Goal: Task Accomplishment & Management: Complete application form

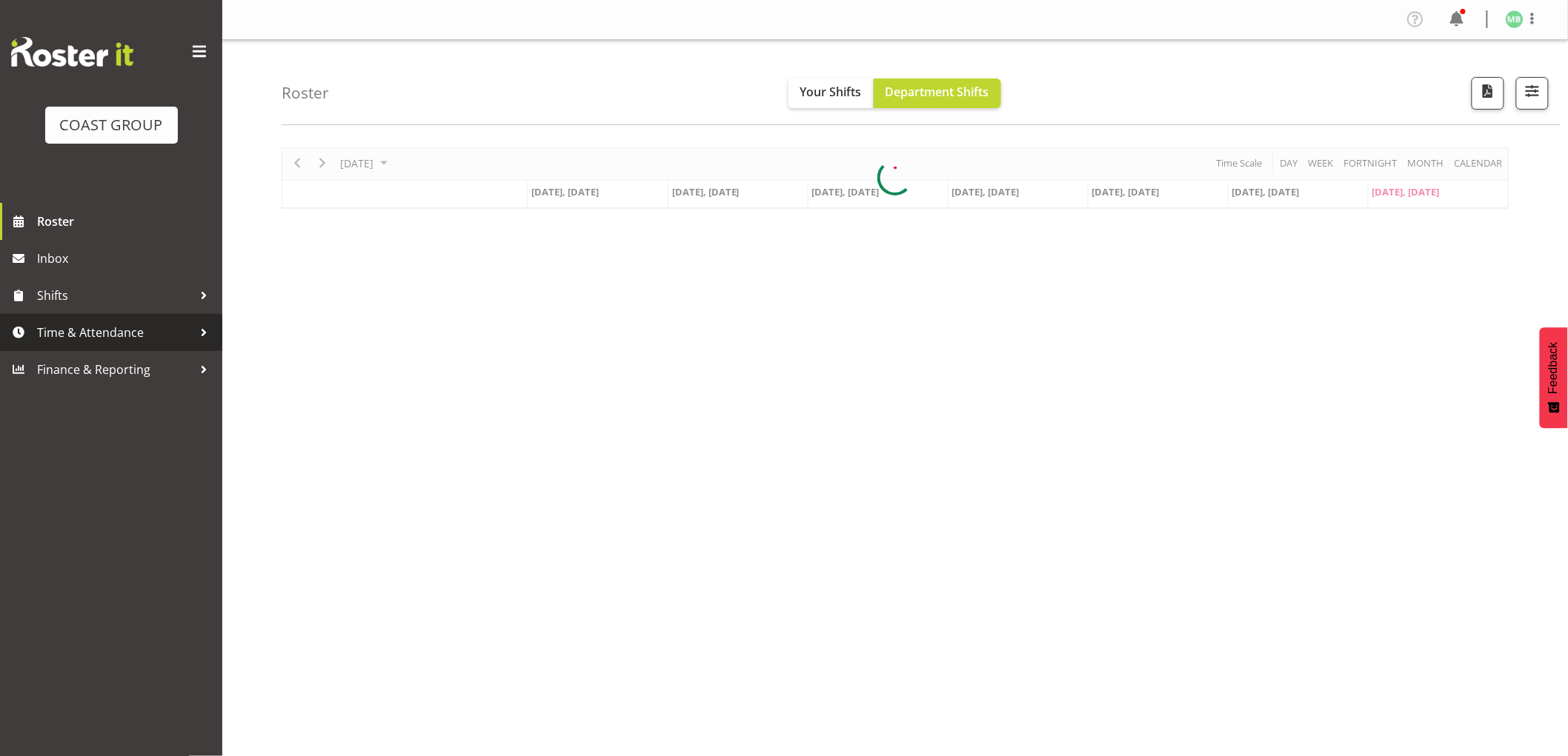
click at [134, 331] on span "Time & Attendance" at bounding box center [114, 332] width 156 height 22
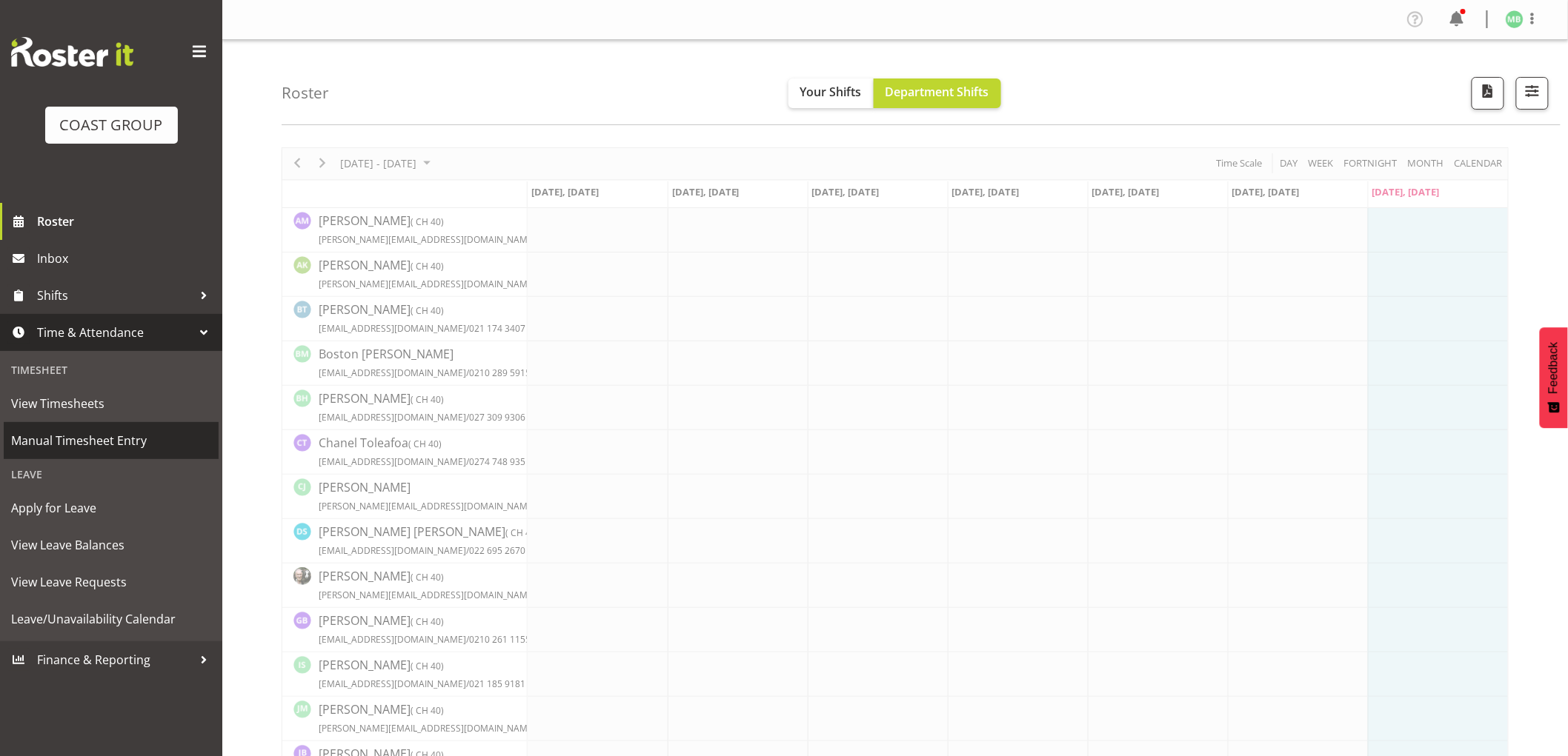
click at [124, 441] on span "Manual Timesheet Entry" at bounding box center [111, 440] width 200 height 22
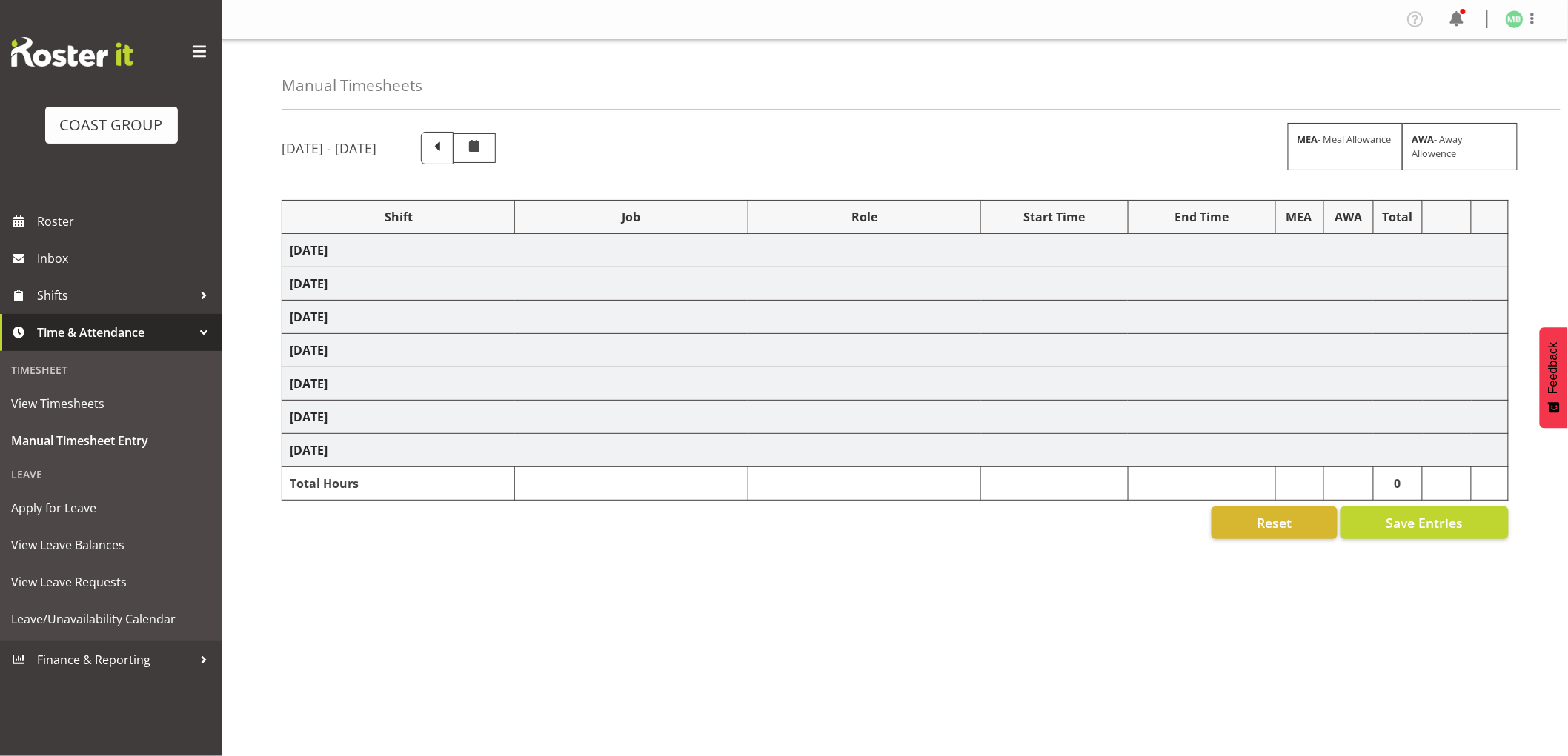
select select "16481"
select select "9464"
select select "16481"
select select "9463"
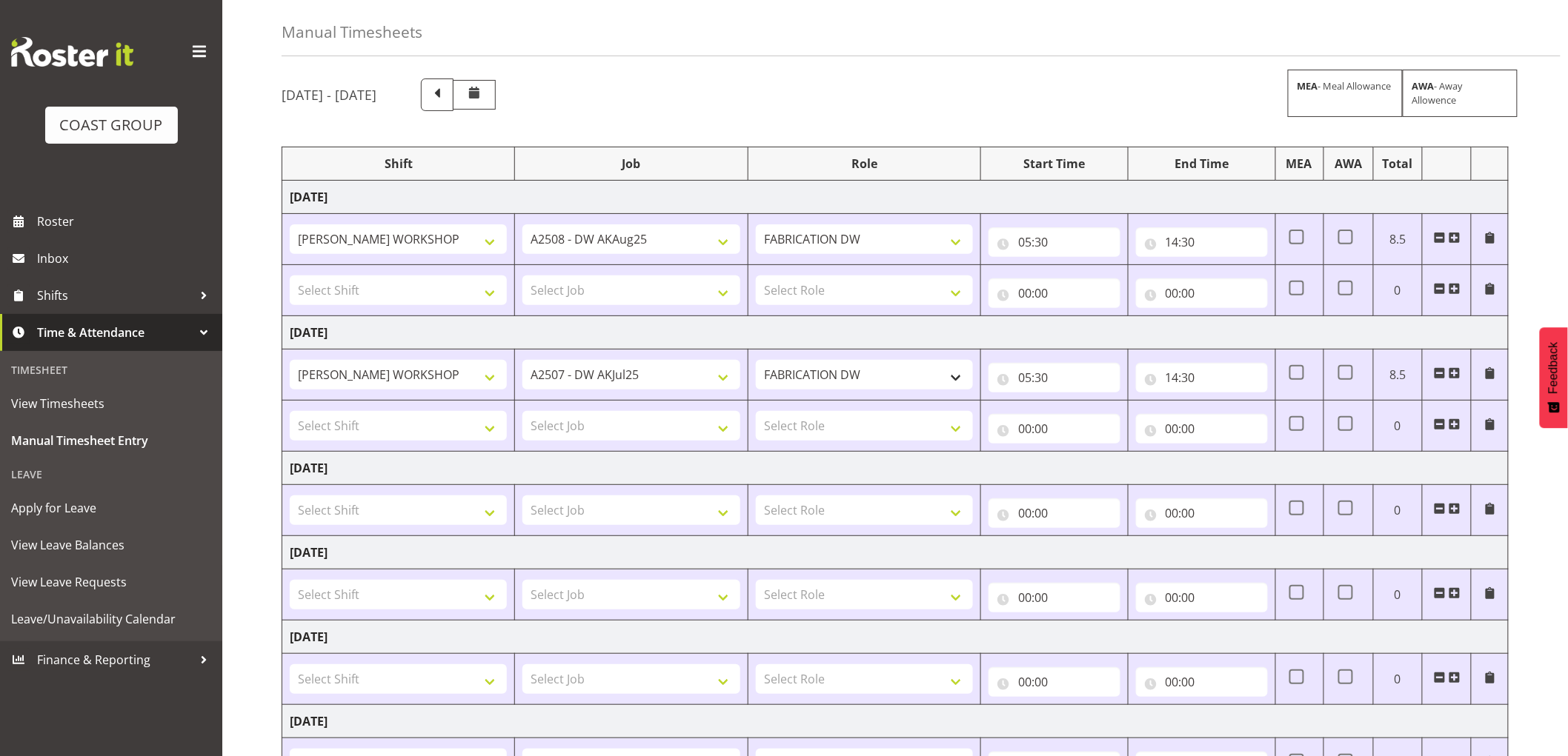
scroll to position [82, 0]
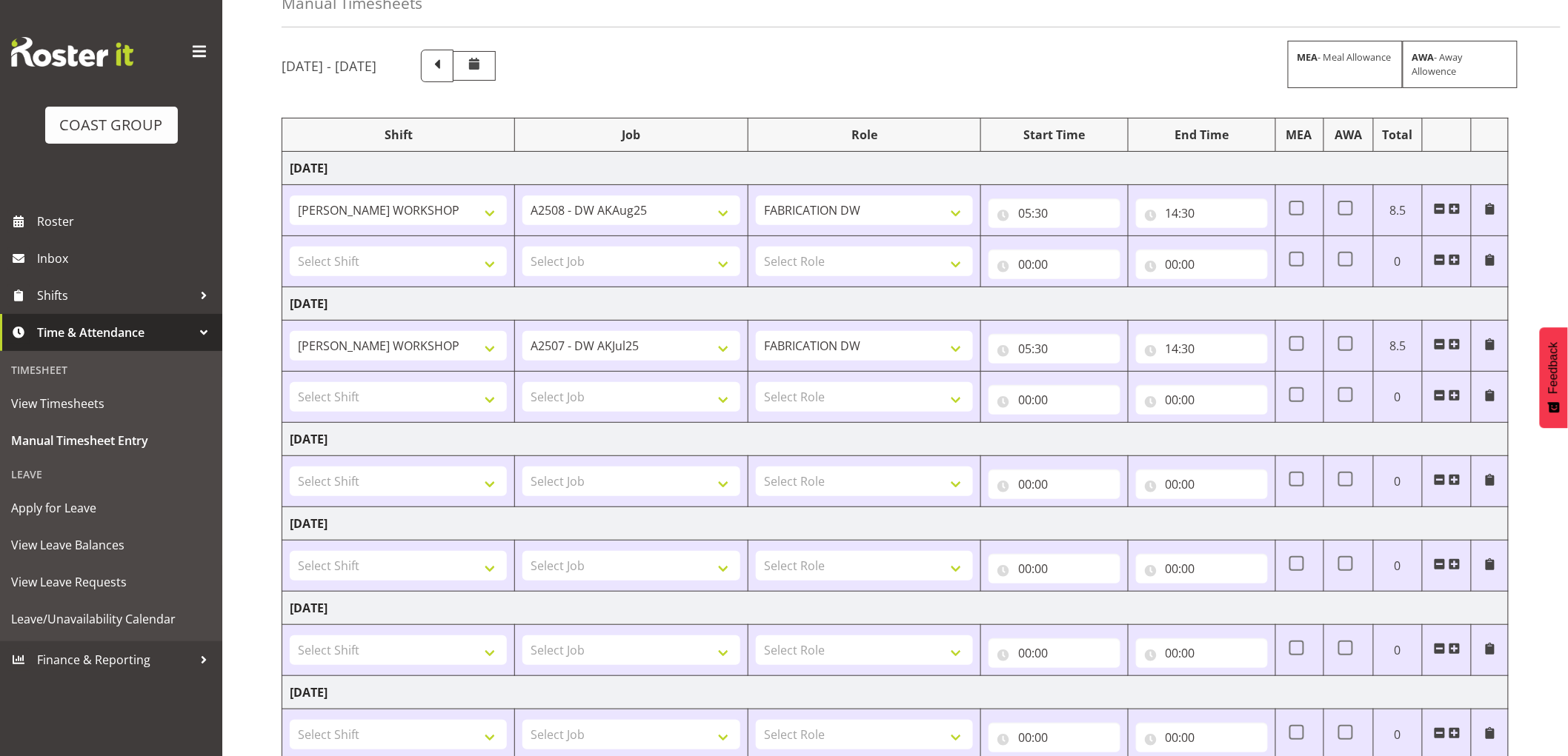
click at [1439, 257] on span at bounding box center [1439, 260] width 12 height 12
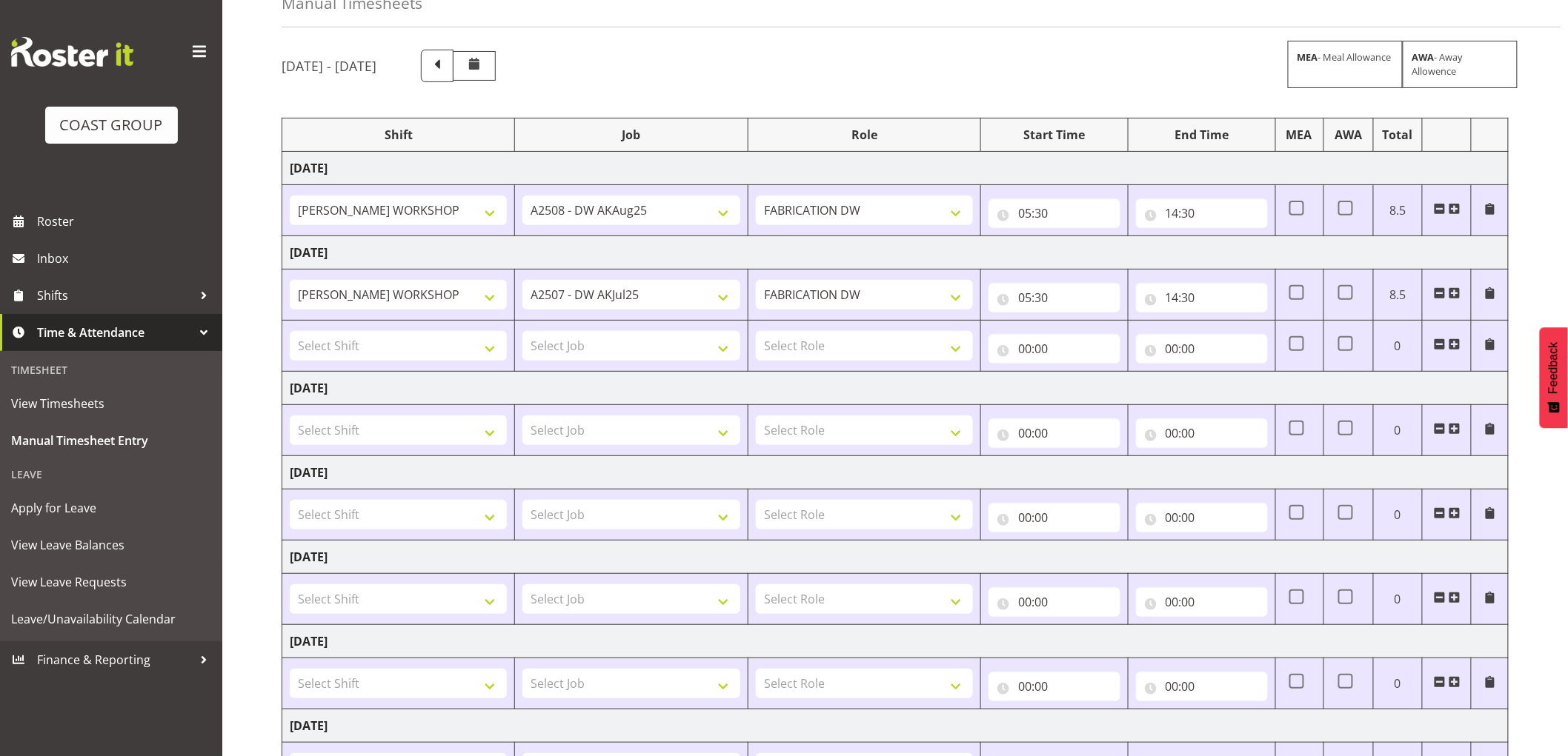
click at [1439, 342] on span at bounding box center [1439, 344] width 12 height 12
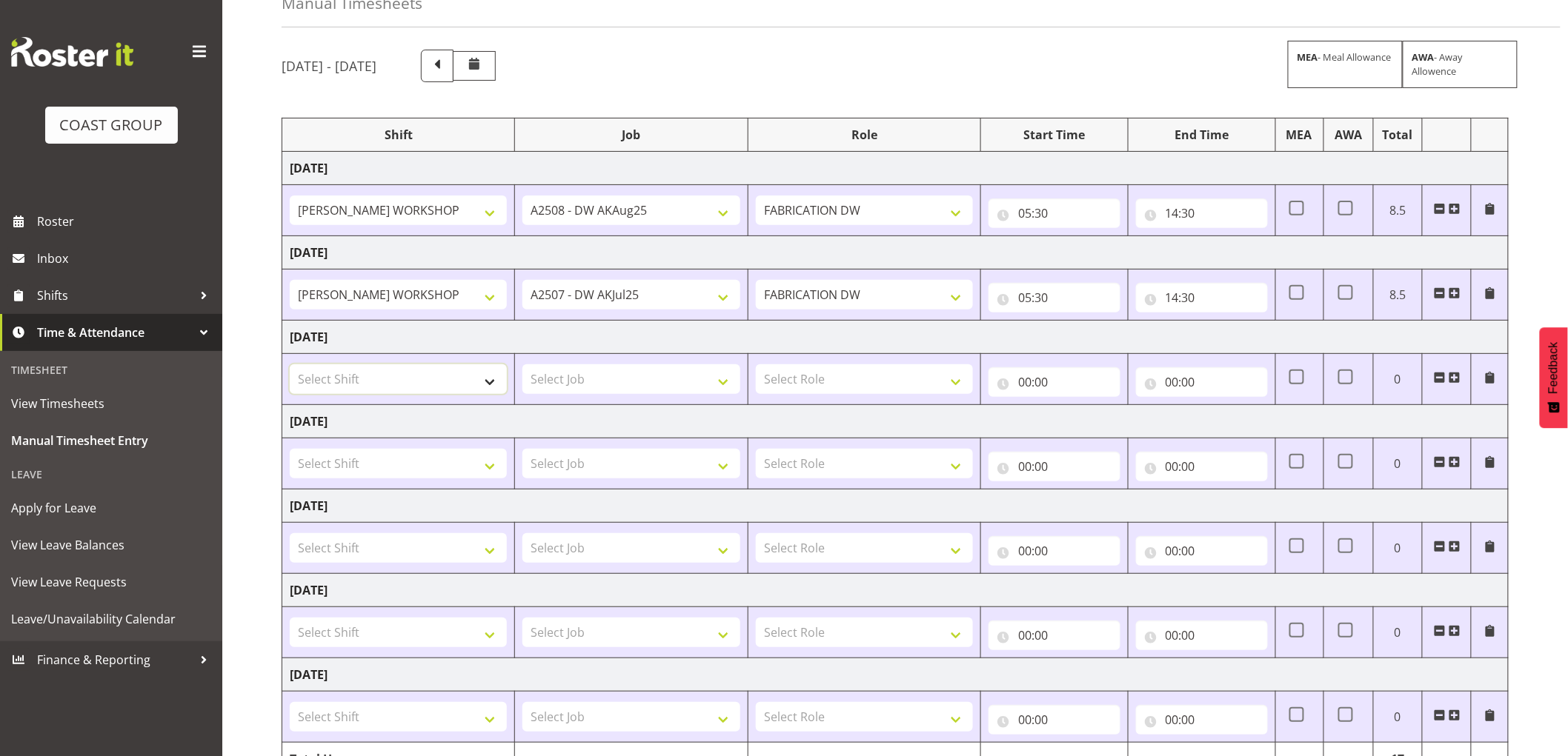
click at [426, 379] on select "Select Shift AKL SIGN ADMIN1 (LEAVE ALONE, DONT MAKE INACTIVE) CD AKL city CD T…" at bounding box center [398, 380] width 217 height 30
select select "16481"
click at [290, 365] on select "Select Shift AKL SIGN ADMIN1 (LEAVE ALONE, DONT MAKE INACTIVE) CD AKL city CD T…" at bounding box center [398, 380] width 217 height 30
click at [376, 470] on select "Select Shift AKL SIGN ADMIN1 (LEAVE ALONE, DONT MAKE INACTIVE) CD AKL city CD T…" at bounding box center [398, 464] width 217 height 30
select select "16481"
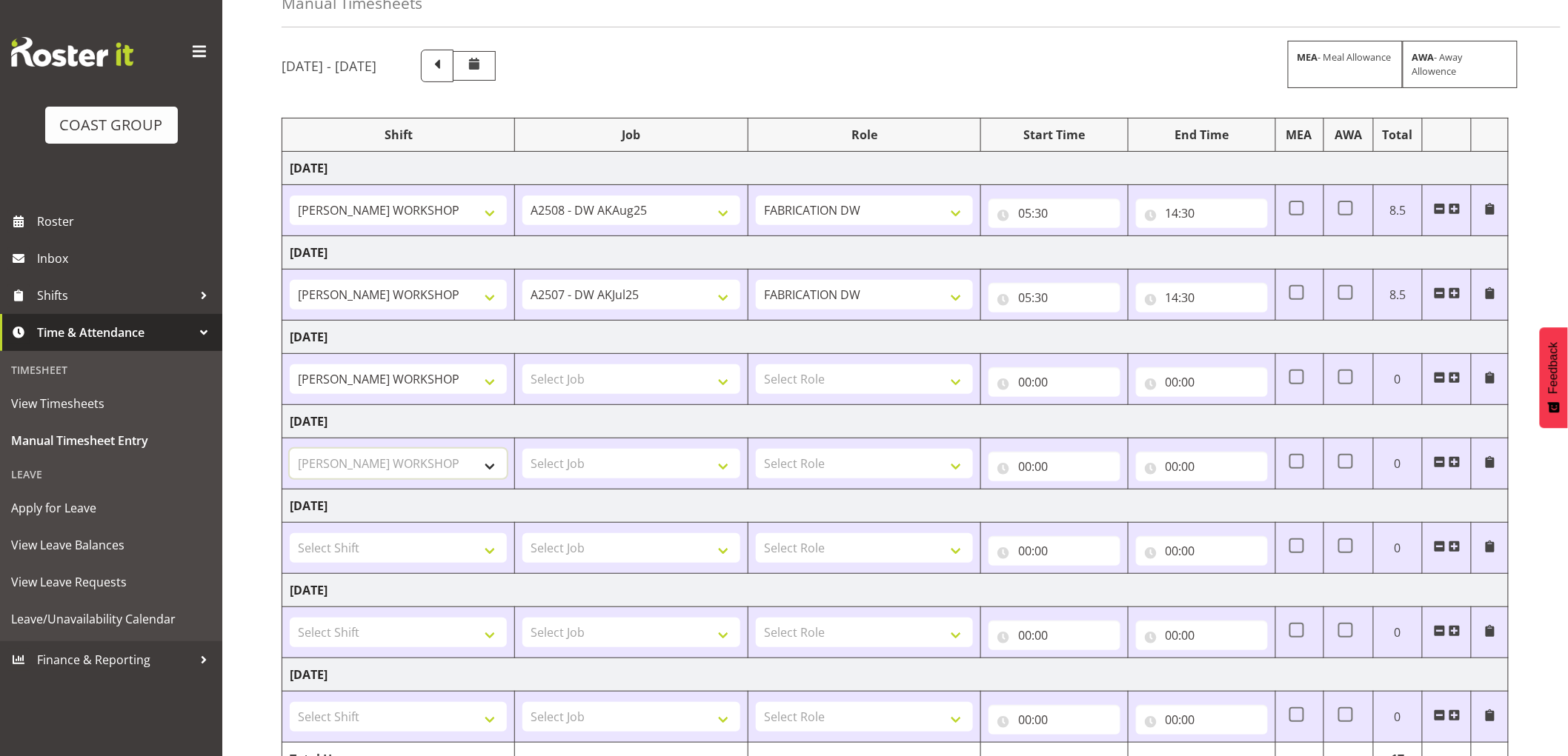
click at [290, 450] on select "Select Shift AKL SIGN ADMIN1 (LEAVE ALONE, DONT MAKE INACTIVE) CD AKL city CD T…" at bounding box center [398, 464] width 217 height 30
click at [411, 548] on select "Select Shift AKL SIGN ADMIN1 (LEAVE ALONE, DONT MAKE INACTIVE) CD AKL city CD T…" at bounding box center [398, 548] width 217 height 30
select select "16481"
click at [290, 534] on select "Select Shift AKL SIGN ADMIN1 (LEAVE ALONE, DONT MAKE INACTIVE) CD AKL city CD T…" at bounding box center [398, 548] width 217 height 30
click at [552, 292] on select "1 Carlton Events 1 [PERSON_NAME] 1 [PERSON_NAME][GEOGRAPHIC_DATA] 1 EHS WAREHOU…" at bounding box center [631, 295] width 217 height 30
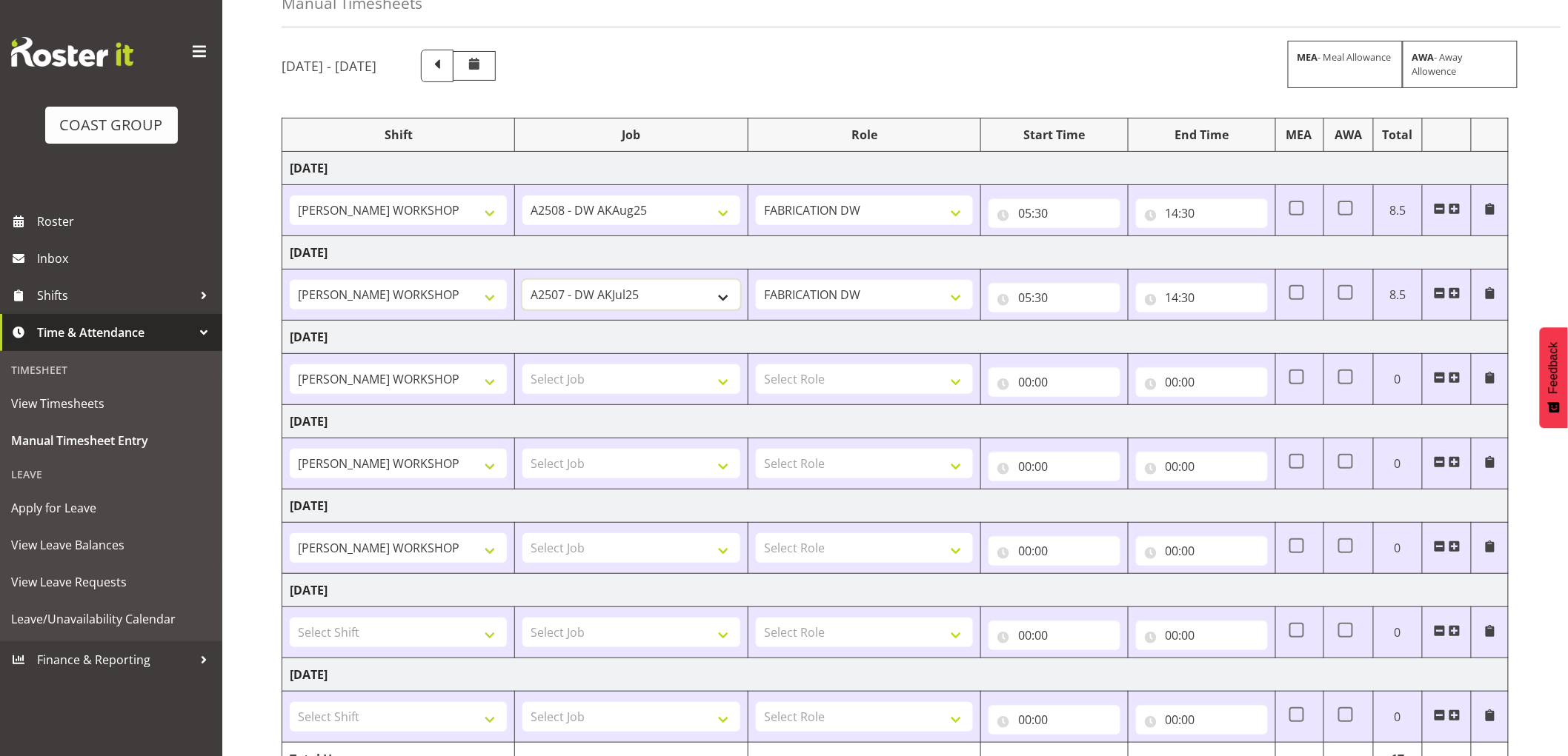
select select "9464"
click at [523, 280] on select "1 Carlton Events 1 [PERSON_NAME] 1 [PERSON_NAME][GEOGRAPHIC_DATA] 1 EHS WAREHOU…" at bounding box center [631, 295] width 217 height 30
click at [546, 386] on select "Select Job 1 Carlton Events 1 [PERSON_NAME][GEOGRAPHIC_DATA] 1 [PERSON_NAME][GE…" at bounding box center [631, 380] width 217 height 30
select select "9464"
click at [523, 365] on select "Select Job 1 Carlton Events 1 [PERSON_NAME][GEOGRAPHIC_DATA] 1 [PERSON_NAME][GE…" at bounding box center [631, 380] width 217 height 30
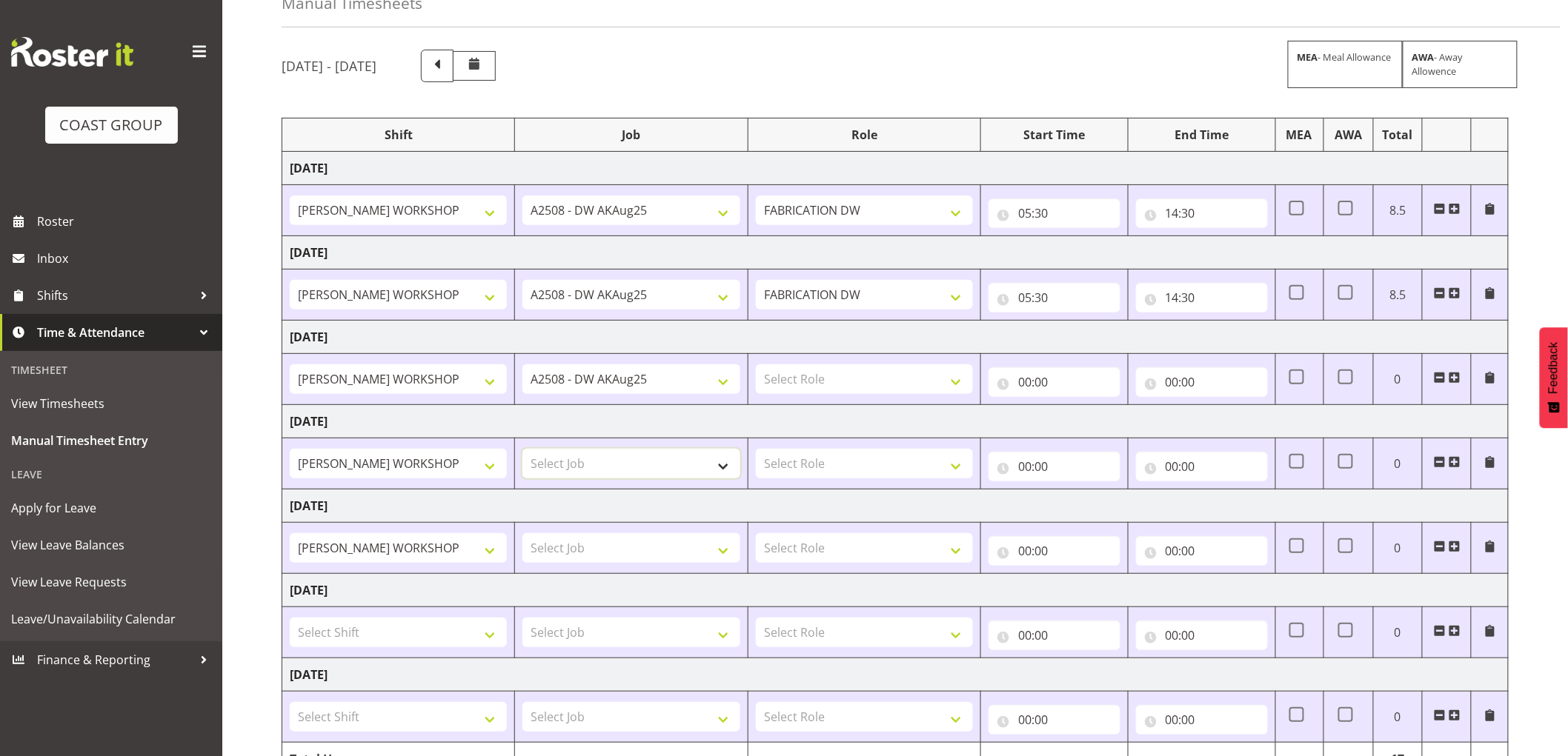
click at [542, 461] on select "Select Job 1 Carlton Events 1 [PERSON_NAME][GEOGRAPHIC_DATA] 1 [PERSON_NAME][GE…" at bounding box center [631, 464] width 217 height 30
select select "9464"
click at [523, 450] on select "Select Job 1 Carlton Events 1 [PERSON_NAME][GEOGRAPHIC_DATA] 1 [PERSON_NAME][GE…" at bounding box center [631, 464] width 217 height 30
click at [549, 552] on select "Select Job 1 Carlton Events 1 [PERSON_NAME][GEOGRAPHIC_DATA] 1 [PERSON_NAME][GE…" at bounding box center [631, 548] width 217 height 30
select select "9464"
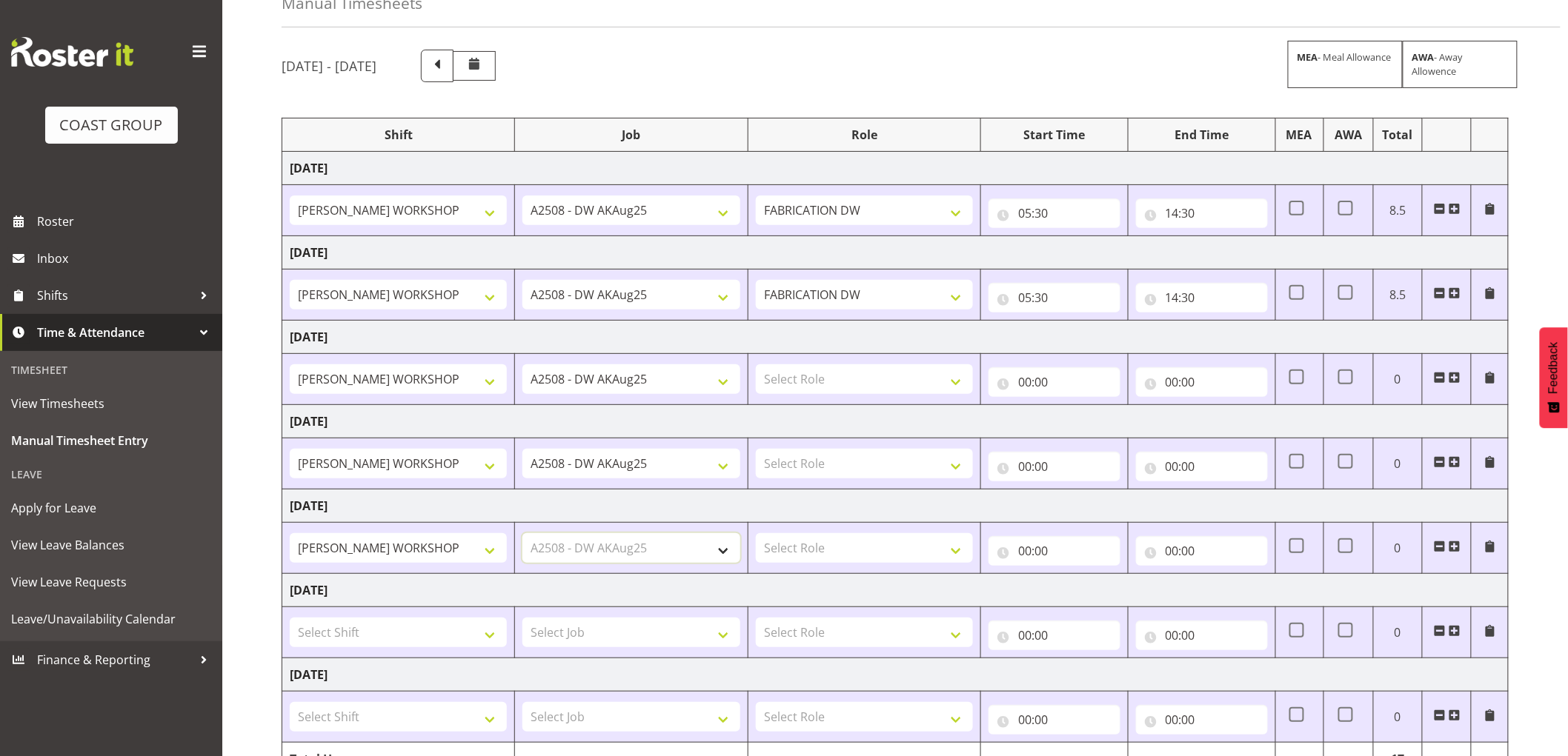
click at [523, 534] on select "Select Job 1 Carlton Events 1 [PERSON_NAME][GEOGRAPHIC_DATA] 1 [PERSON_NAME][GE…" at bounding box center [631, 548] width 217 height 30
click at [820, 380] on select "Select Role FABRICATION DW" at bounding box center [864, 380] width 217 height 30
select select "543"
click at [756, 365] on select "Select Role FABRICATION DW" at bounding box center [864, 380] width 217 height 30
click at [824, 466] on select "Select Role FABRICATION DW" at bounding box center [864, 464] width 217 height 30
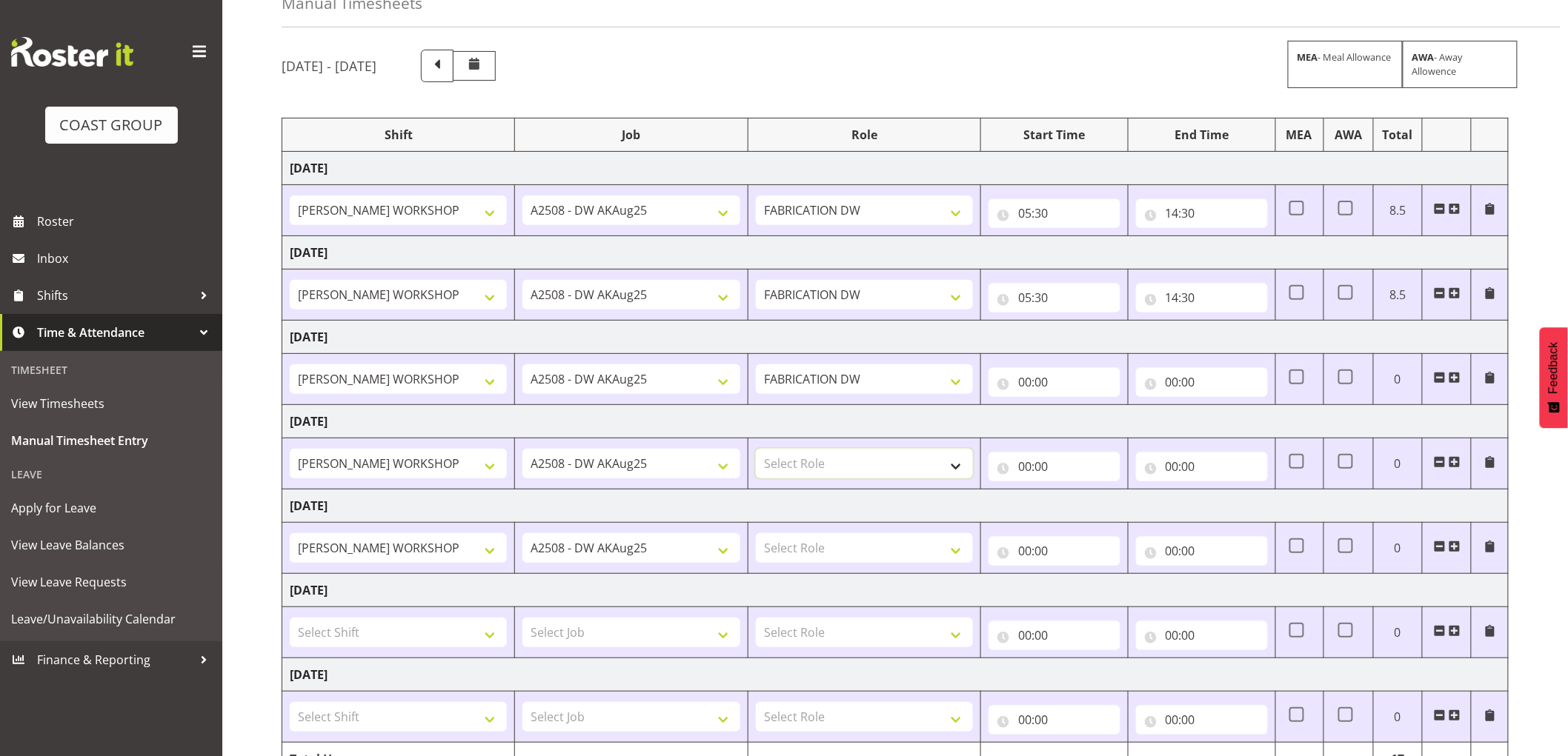
select select "543"
click at [756, 450] on select "Select Role FABRICATION DW" at bounding box center [864, 464] width 217 height 30
click at [820, 548] on select "Select Role FABRICATION DW" at bounding box center [864, 548] width 217 height 30
select select "543"
click at [756, 534] on select "Select Role FABRICATION DW" at bounding box center [864, 548] width 217 height 30
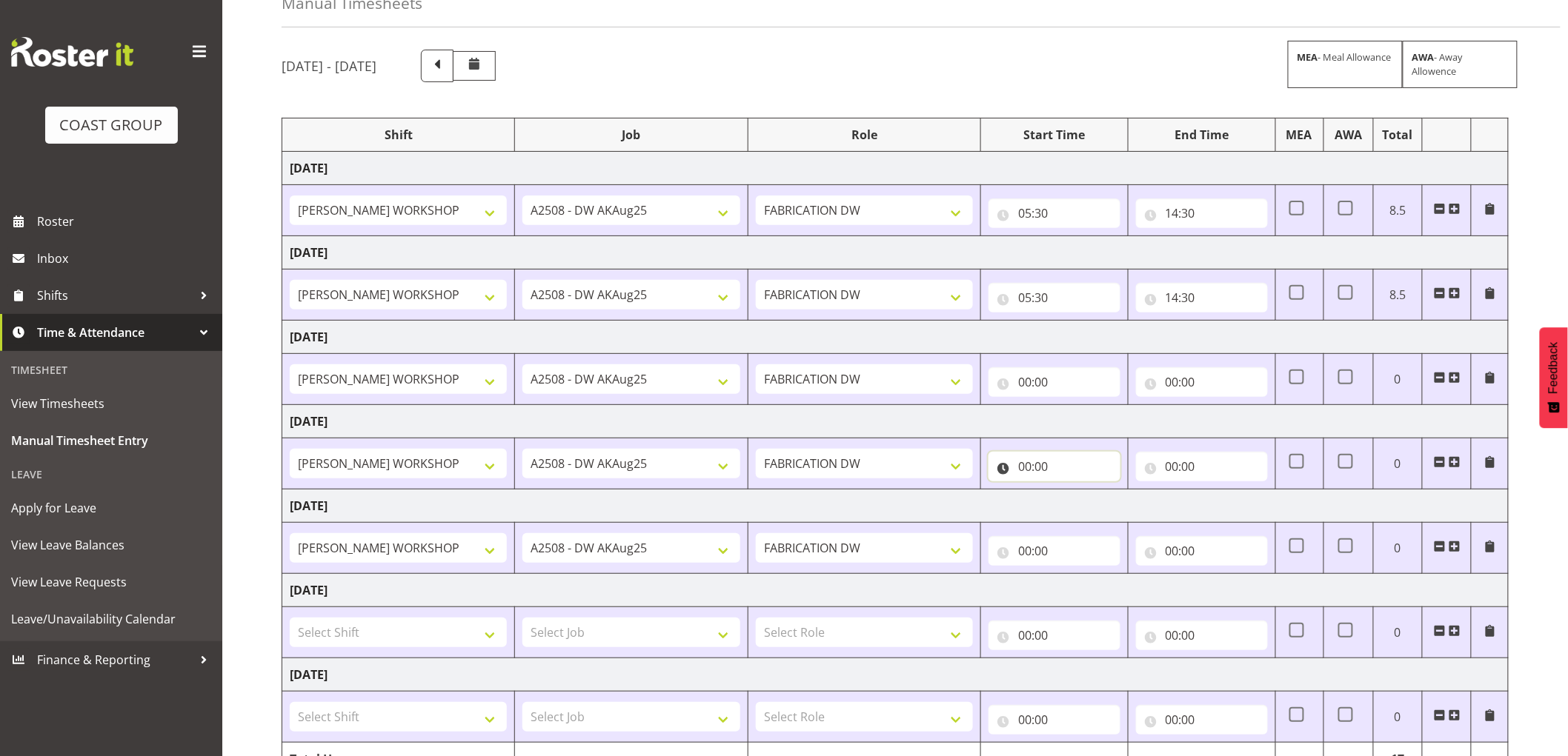
click at [1024, 469] on input "00:00" at bounding box center [1054, 466] width 132 height 30
click at [1086, 507] on select "00 01 02 03 04 05 06 07 08 09 10 11 12 13 14 15 16 17 18 19 20 21 22 23" at bounding box center [1090, 505] width 33 height 30
select select "5"
click at [1073, 491] on select "00 01 02 03 04 05 06 07 08 09 10 11 12 13 14 15 16 17 18 19 20 21 22 23" at bounding box center [1090, 505] width 33 height 30
type input "05:00"
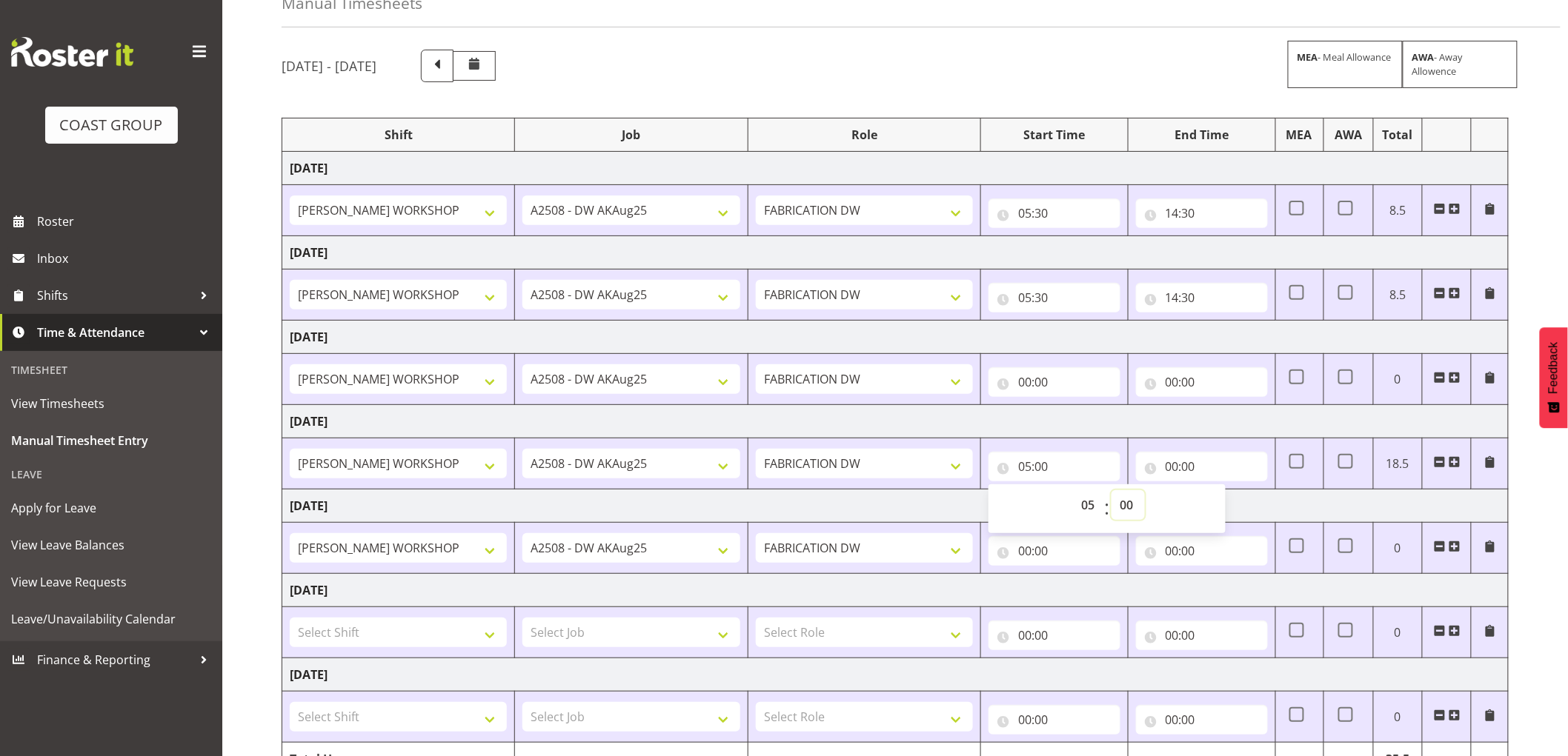
drag, startPoint x: 1127, startPoint y: 508, endPoint x: 1127, endPoint y: 493, distance: 15.0
click at [1127, 508] on select "00 01 02 03 04 05 06 07 08 09 10 11 12 13 14 15 16 17 18 19 20 21 22 23 24 25 2…" at bounding box center [1128, 505] width 33 height 30
select select "30"
click at [1112, 491] on select "00 01 02 03 04 05 06 07 08 09 10 11 12 13 14 15 16 17 18 19 20 21 22 23 24 25 2…" at bounding box center [1128, 505] width 33 height 30
type input "05:30"
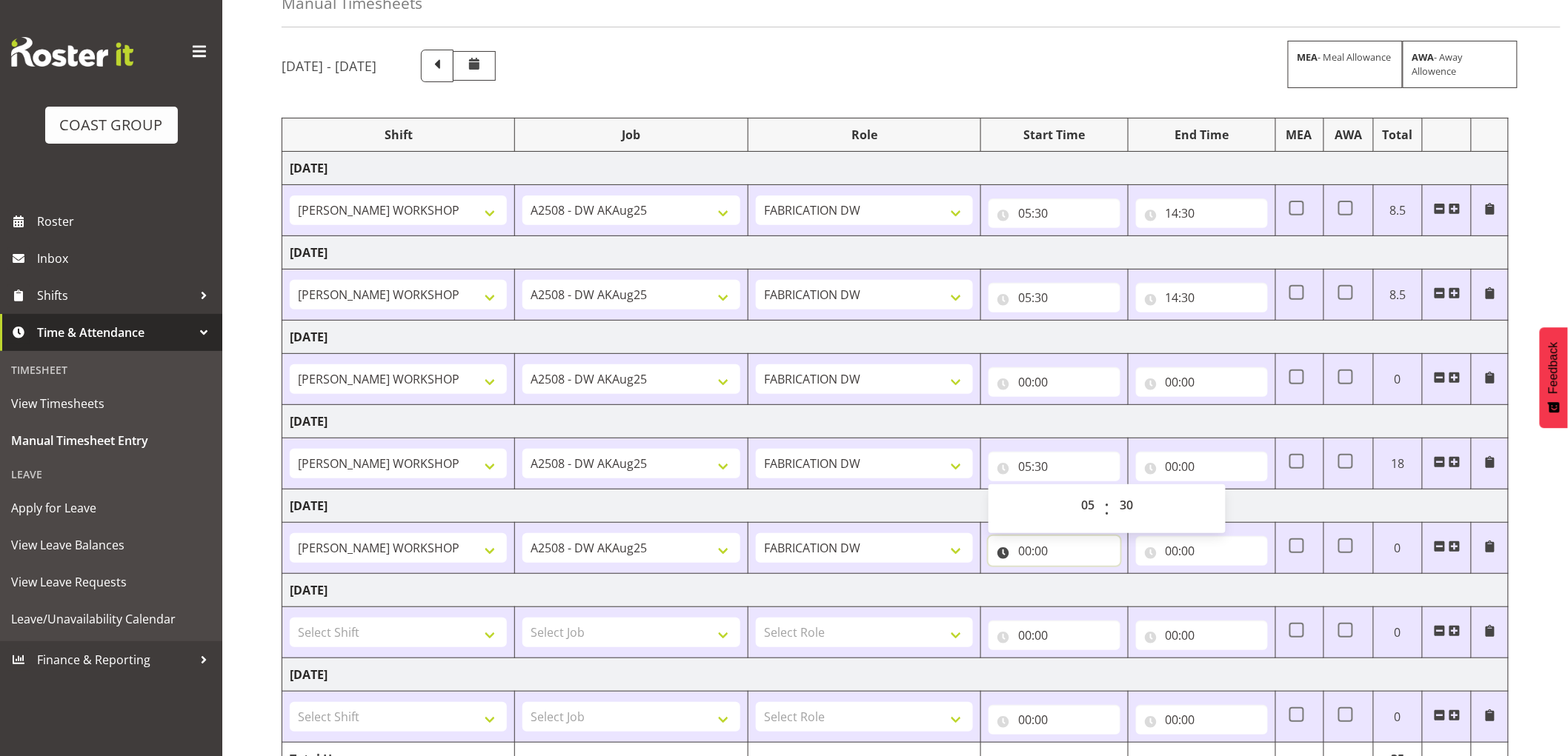
click at [1039, 553] on input "00:00" at bounding box center [1054, 551] width 132 height 30
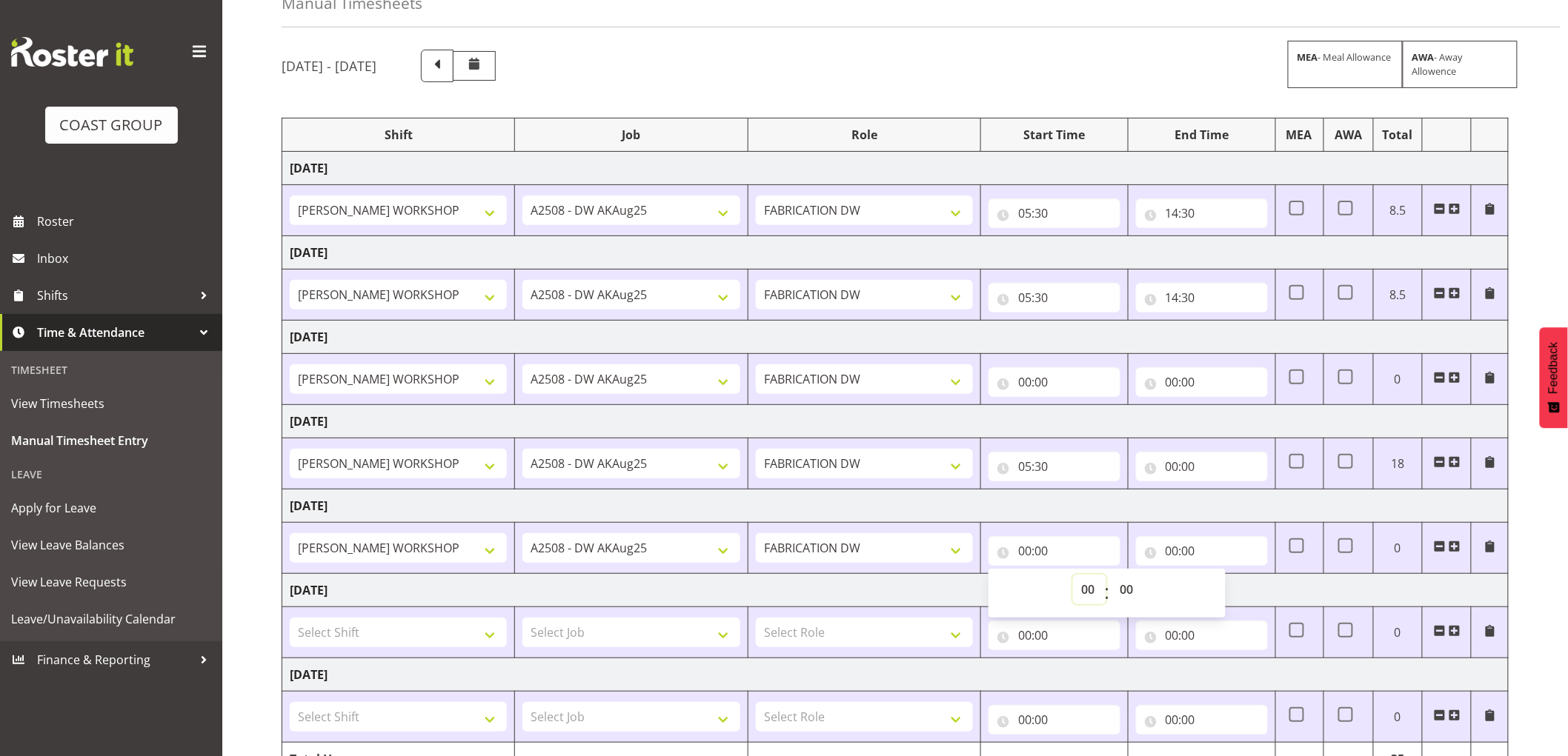
click at [1086, 591] on select "00 01 02 03 04 05 06 07 08 09 10 11 12 13 14 15 16 17 18 19 20 21 22 23" at bounding box center [1090, 589] width 33 height 30
select select "5"
click at [1073, 575] on select "00 01 02 03 04 05 06 07 08 09 10 11 12 13 14 15 16 17 18 19 20 21 22 23" at bounding box center [1090, 589] width 33 height 30
type input "05:00"
click at [1129, 593] on select "00 01 02 03 04 05 06 07 08 09 10 11 12 13 14 15 16 17 18 19 20 21 22 23 24 25 2…" at bounding box center [1128, 589] width 33 height 30
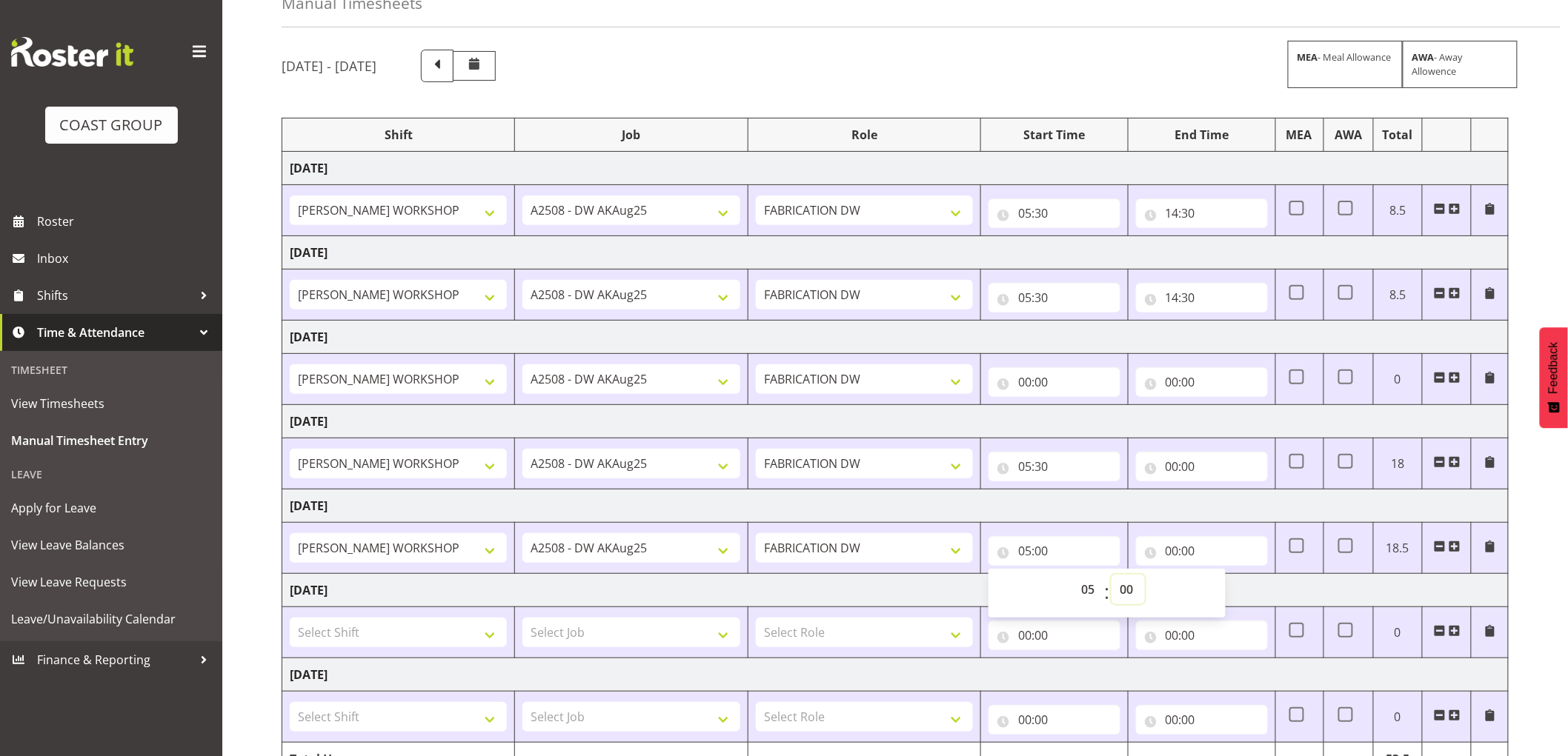
select select "30"
click at [1112, 575] on select "00 01 02 03 04 05 06 07 08 09 10 11 12 13 14 15 16 17 18 19 20 21 22 23 24 25 2…" at bounding box center [1128, 589] width 33 height 30
type input "05:30"
click at [1171, 466] on input "00:00" at bounding box center [1202, 466] width 132 height 30
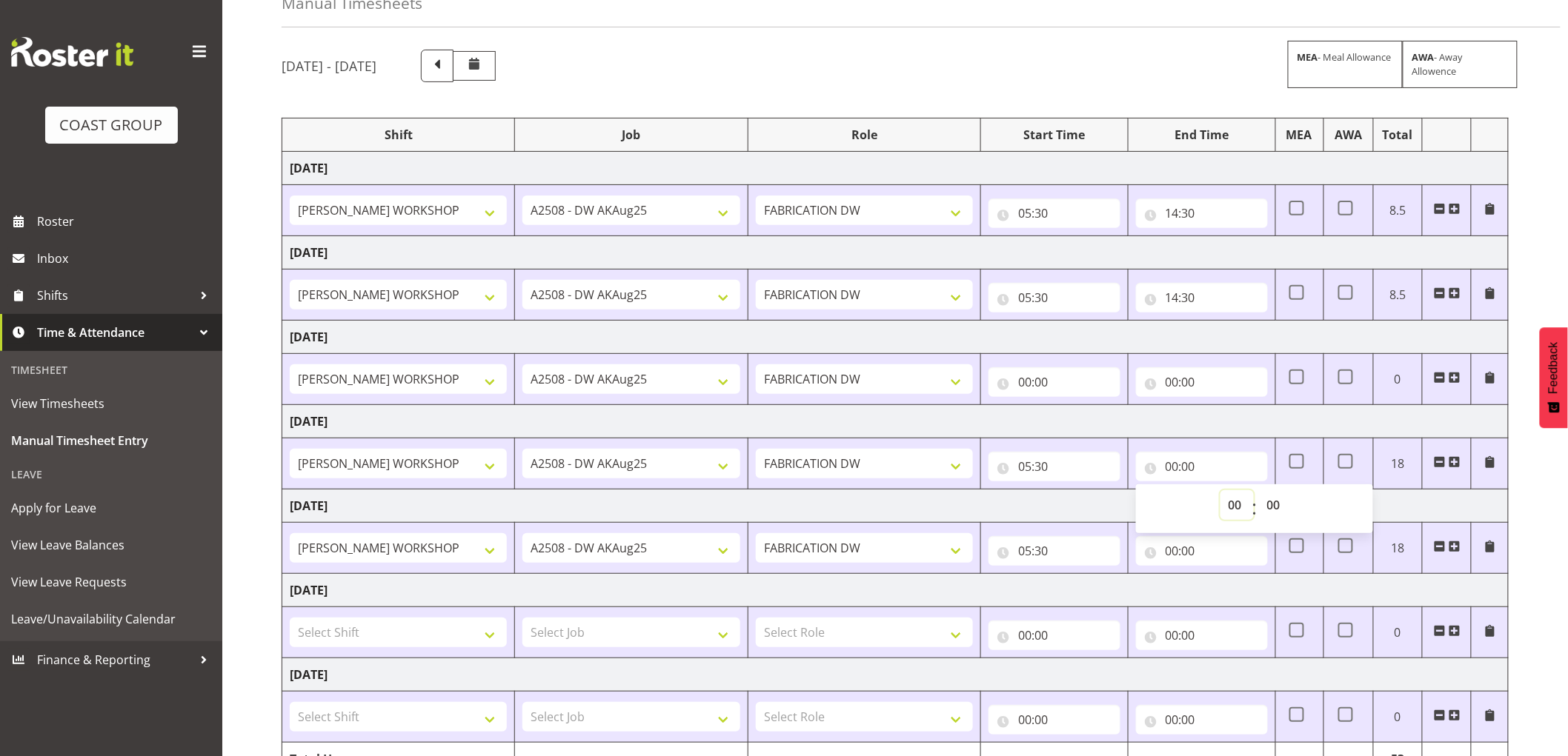
click at [1232, 509] on select "00 01 02 03 04 05 06 07 08 09 10 11 12 13 14 15 16 17 18 19 20 21 22 23" at bounding box center [1236, 505] width 33 height 30
select select "14"
click at [1220, 491] on select "00 01 02 03 04 05 06 07 08 09 10 11 12 13 14 15 16 17 18 19 20 21 22 23" at bounding box center [1236, 505] width 33 height 30
type input "14:00"
click at [1273, 502] on select "00 01 02 03 04 05 06 07 08 09 10 11 12 13 14 15 16 17 18 19 20 21 22 23 24 25 2…" at bounding box center [1275, 505] width 33 height 30
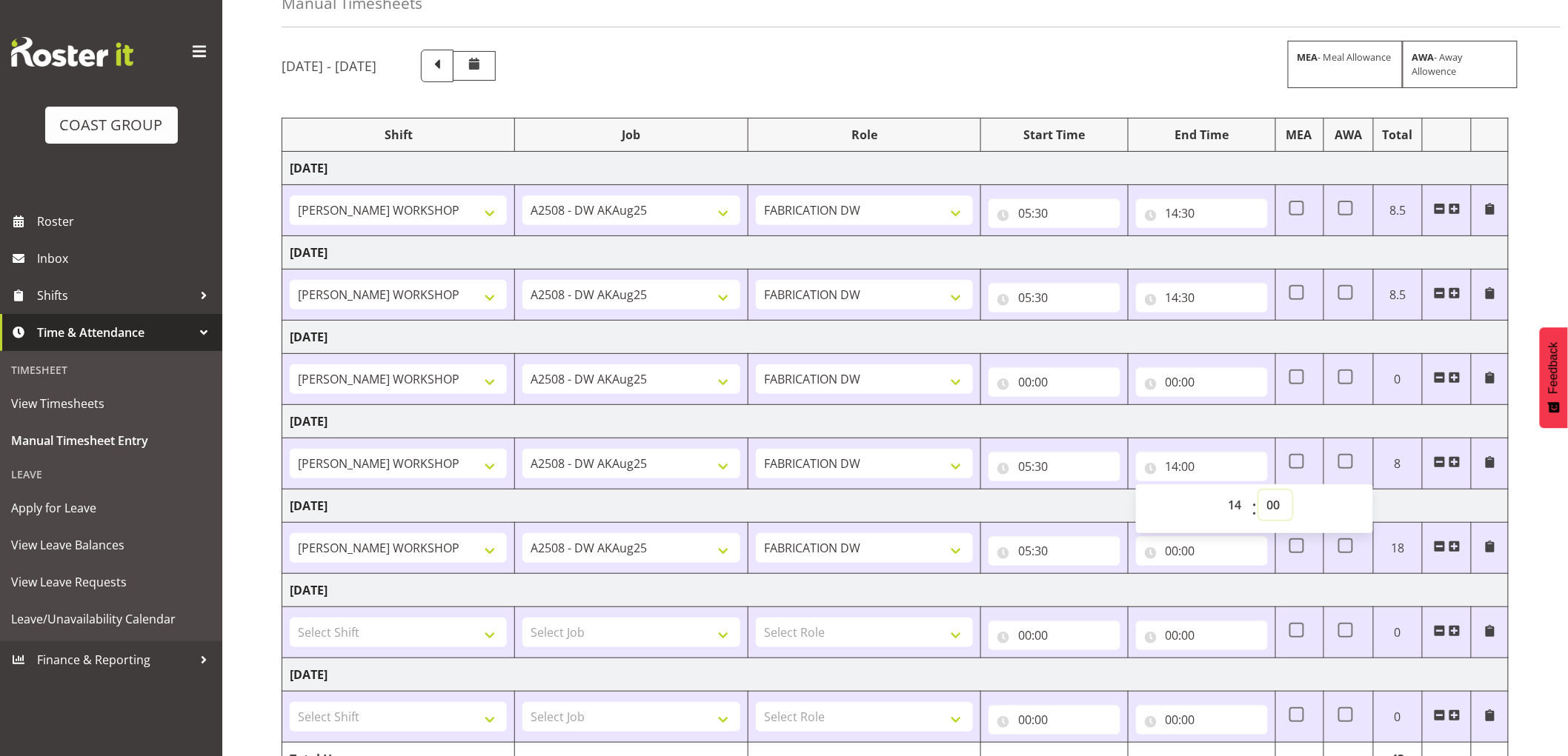
select select "30"
click at [1259, 491] on select "00 01 02 03 04 05 06 07 08 09 10 11 12 13 14 15 16 17 18 19 20 21 22 23 24 25 2…" at bounding box center [1275, 505] width 33 height 30
type input "14:30"
click at [1188, 553] on input "00:00" at bounding box center [1202, 551] width 132 height 30
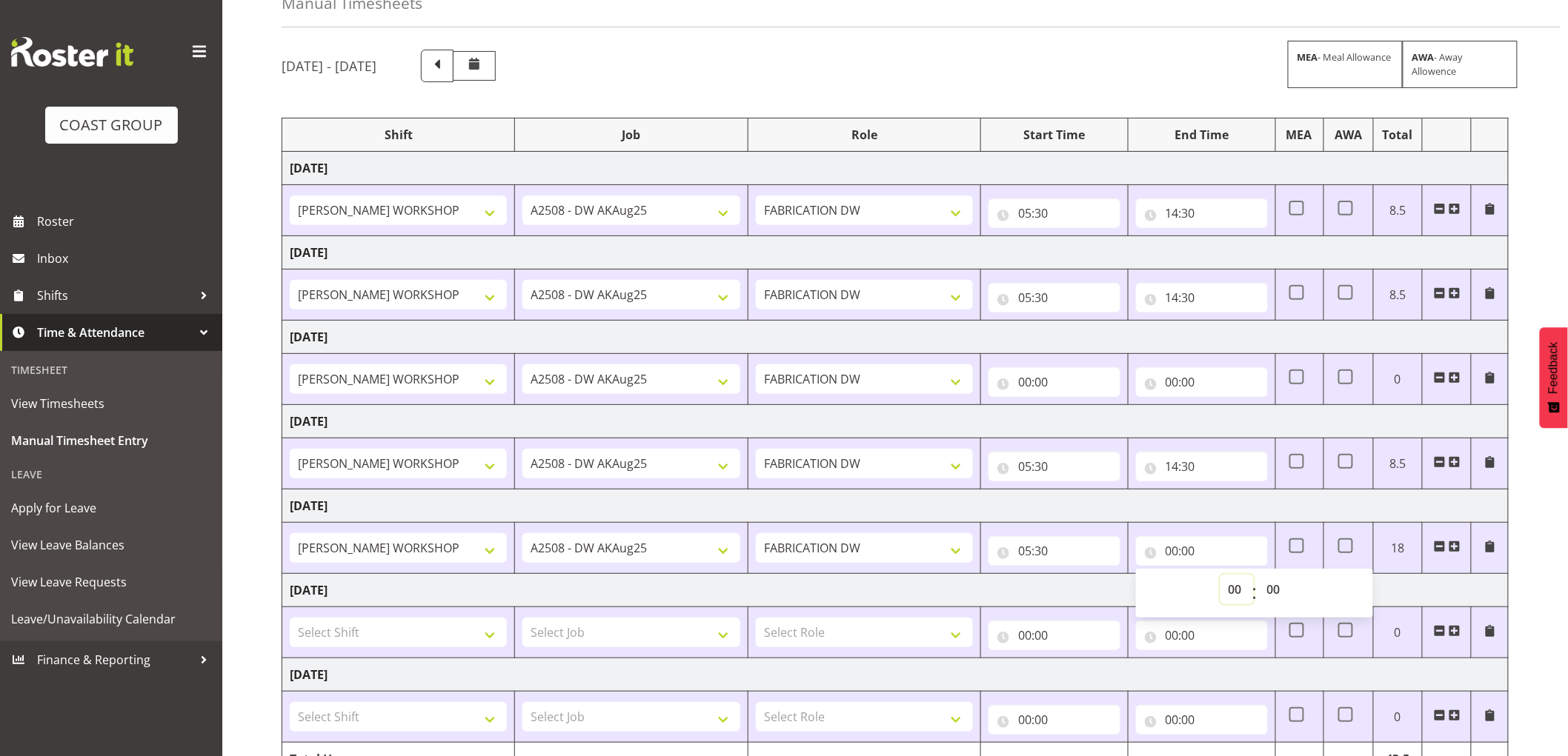
click at [1232, 588] on select "00 01 02 03 04 05 06 07 08 09 10 11 12 13 14 15 16 17 18 19 20 21 22 23" at bounding box center [1236, 589] width 33 height 30
select select "14"
click at [1220, 575] on select "00 01 02 03 04 05 06 07 08 09 10 11 12 13 14 15 16 17 18 19 20 21 22 23" at bounding box center [1236, 589] width 33 height 30
type input "14:00"
click at [1268, 590] on select "00 01 02 03 04 05 06 07 08 09 10 11 12 13 14 15 16 17 18 19 20 21 22 23 24 25 2…" at bounding box center [1275, 589] width 33 height 30
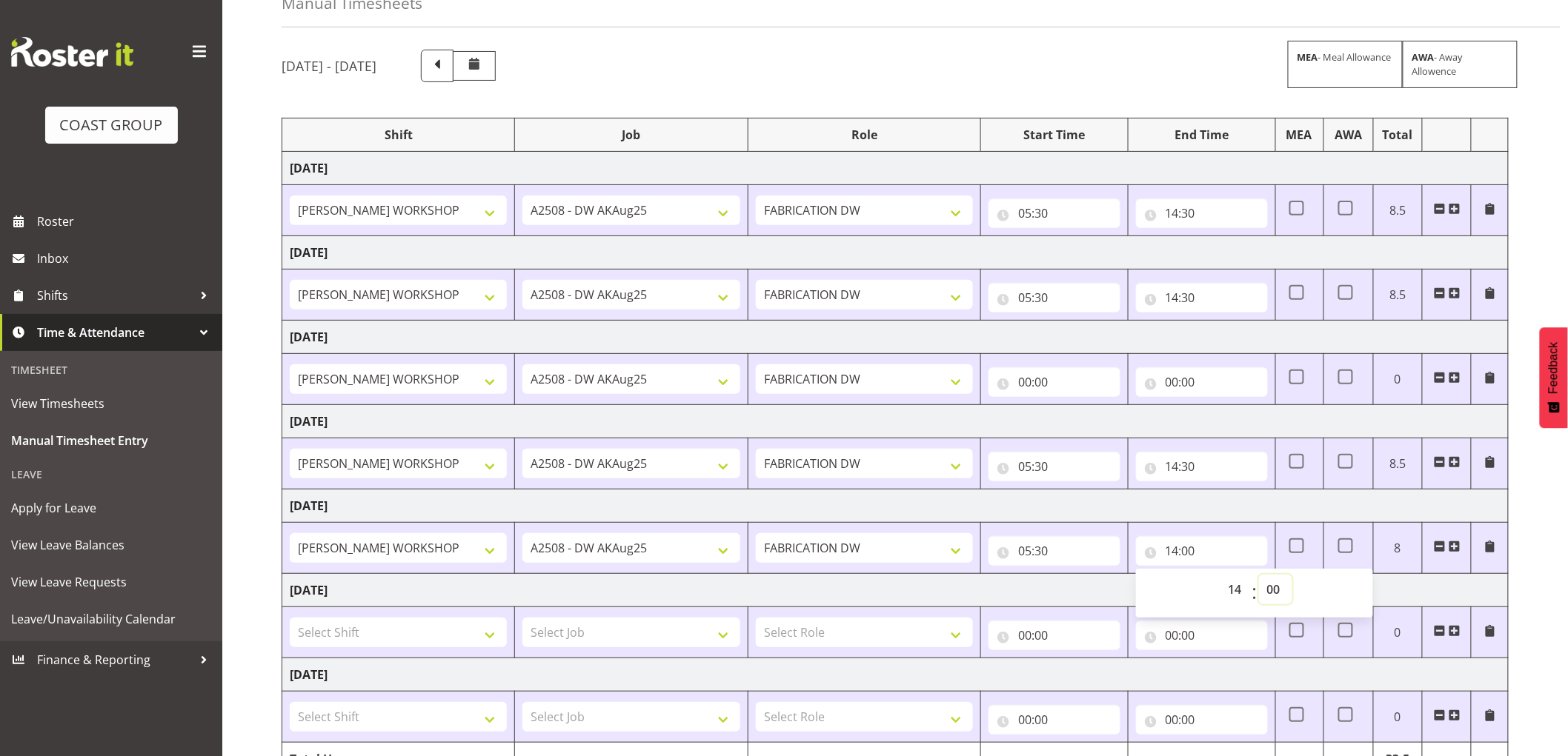
select select "30"
click at [1259, 575] on select "00 01 02 03 04 05 06 07 08 09 10 11 12 13 14 15 16 17 18 19 20 21 22 23 24 25 2…" at bounding box center [1275, 589] width 33 height 30
type input "14:30"
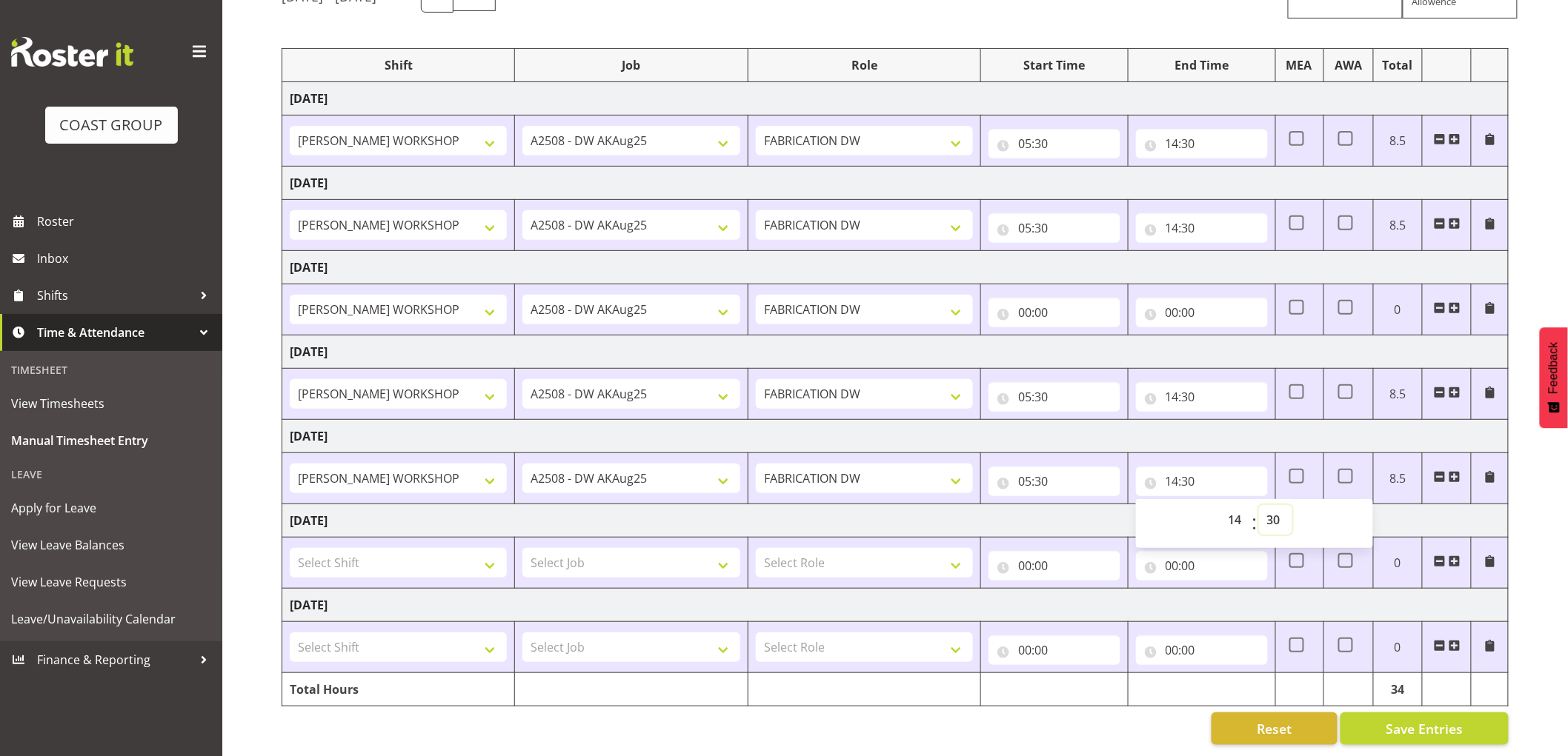
scroll to position [84, 0]
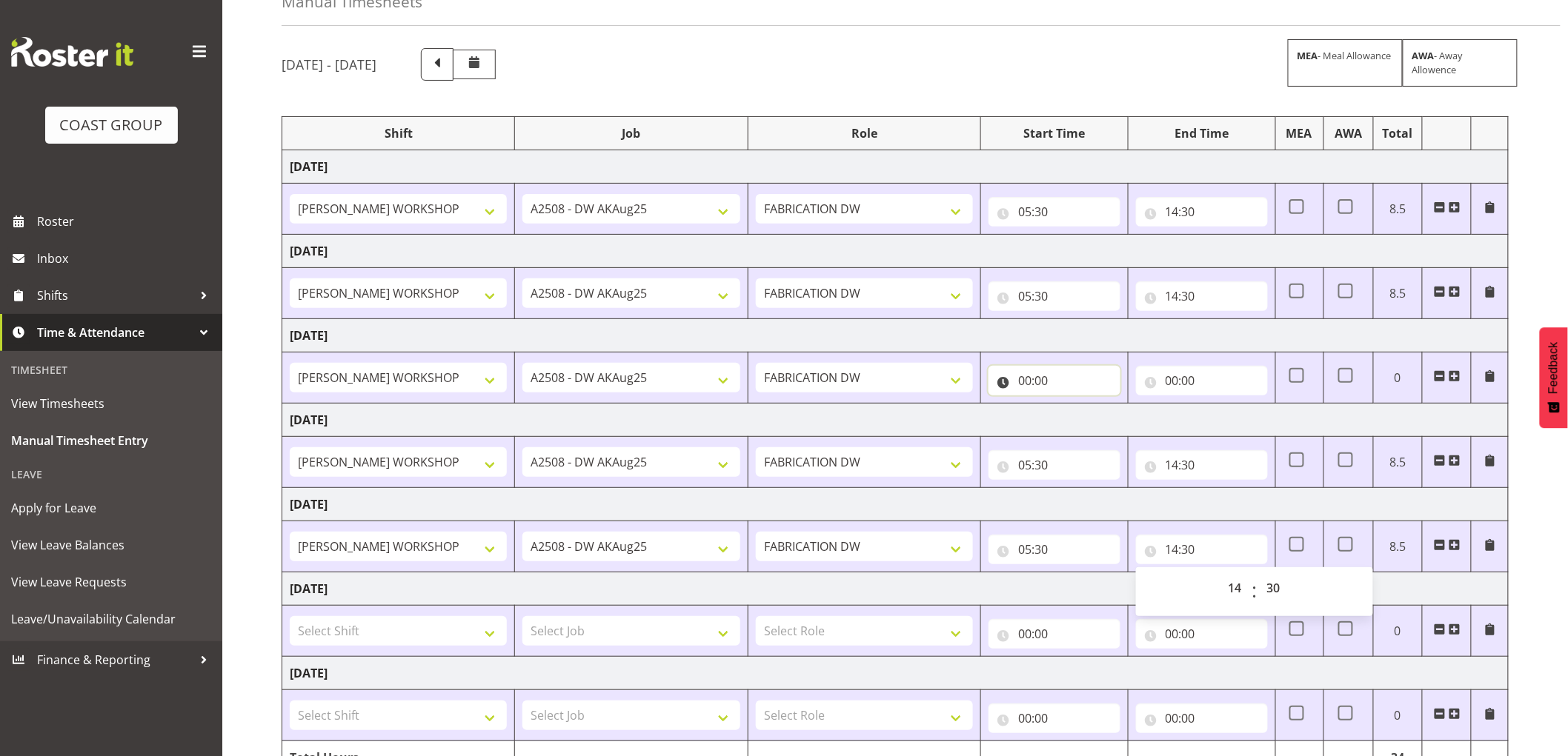
click at [1025, 380] on input "00:00" at bounding box center [1054, 381] width 132 height 30
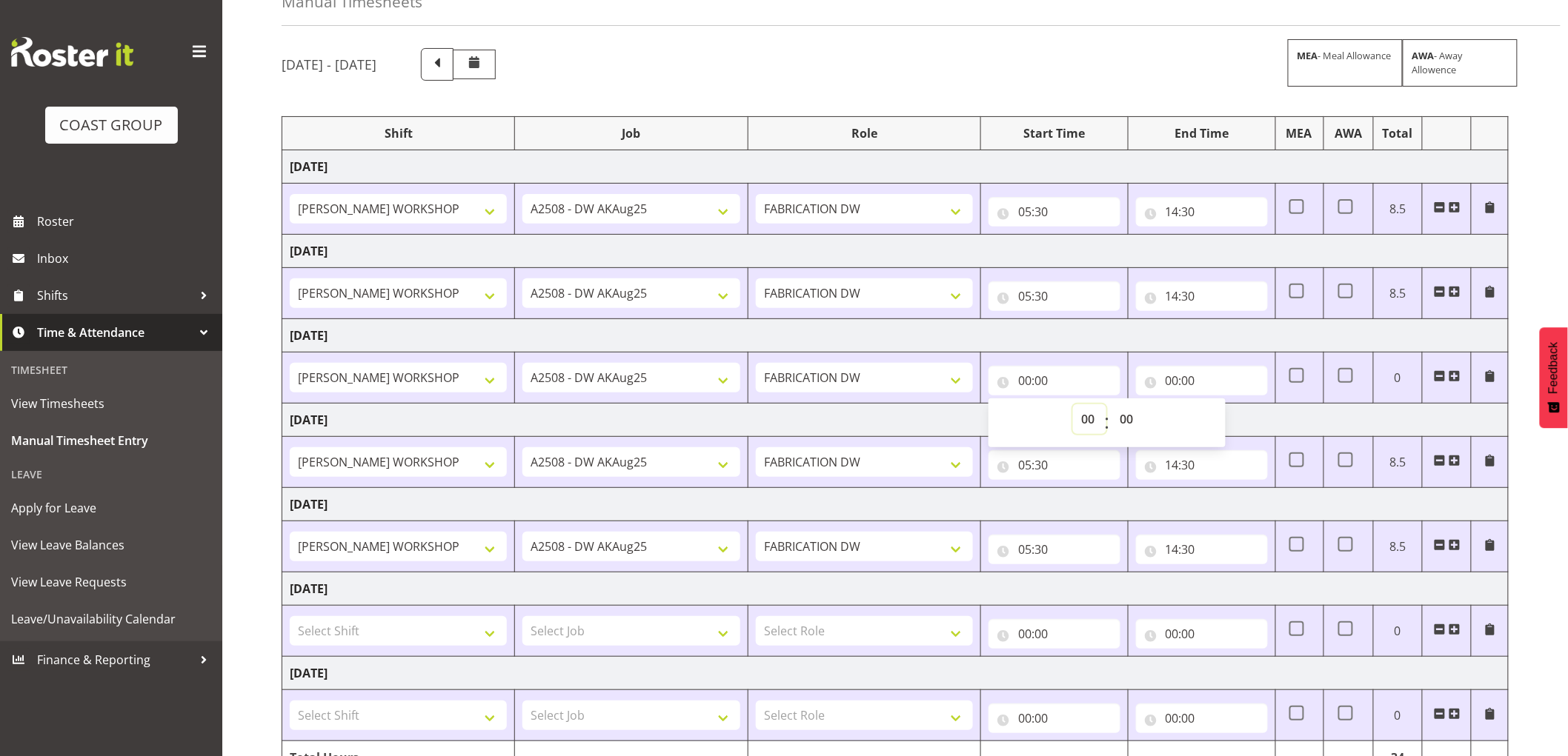
click at [1086, 422] on select "00 01 02 03 04 05 06 07 08 09 10 11 12 13 14 15 16 17 18 19 20 21 22 23" at bounding box center [1090, 419] width 33 height 30
select select "6"
click at [1073, 404] on select "00 01 02 03 04 05 06 07 08 09 10 11 12 13 14 15 16 17 18 19 20 21 22 23" at bounding box center [1090, 419] width 33 height 30
type input "06:00"
click at [1131, 418] on select "00 01 02 03 04 05 06 07 08 09 10 11 12 13 14 15 16 17 18 19 20 21 22 23 24 25 2…" at bounding box center [1128, 419] width 33 height 30
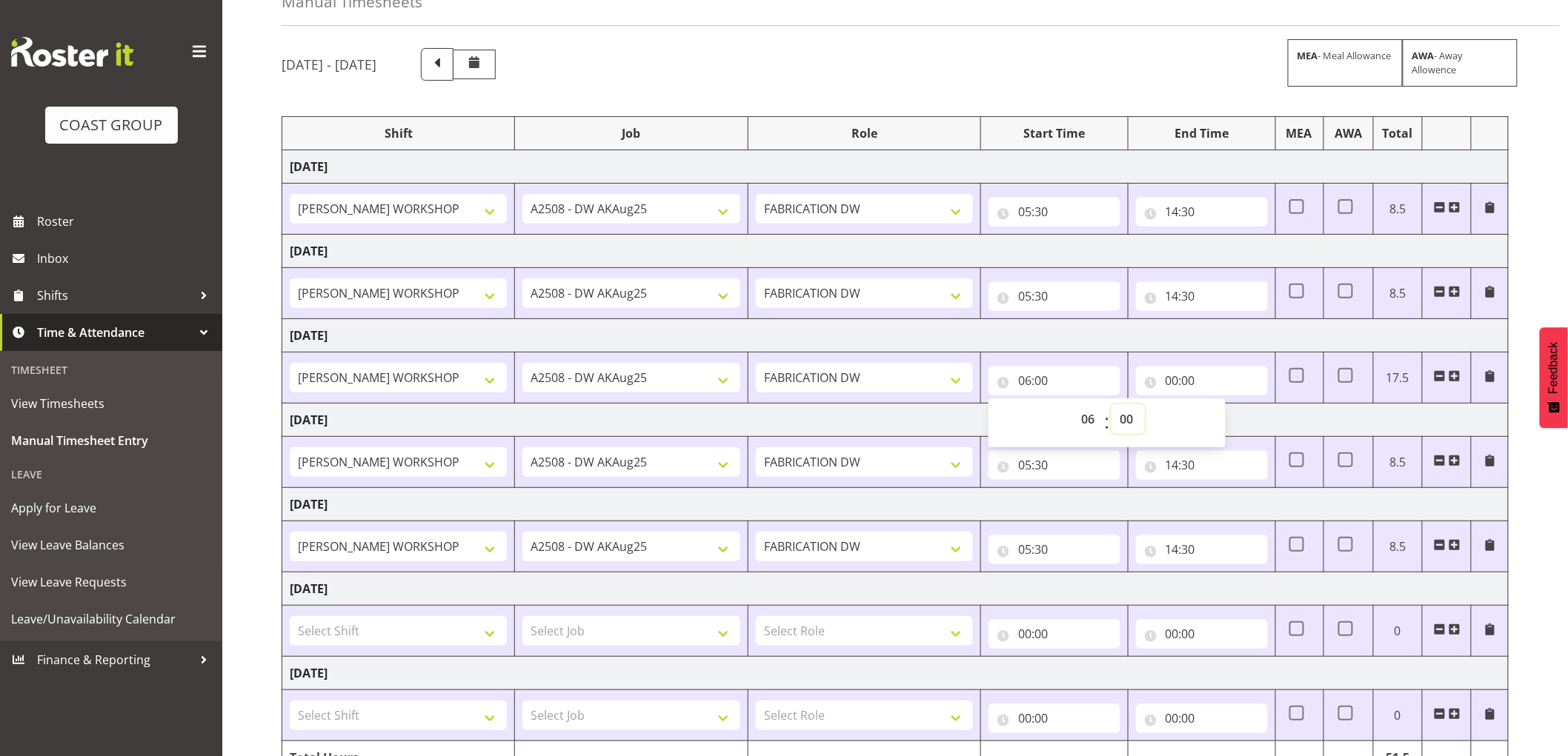
select select "14"
click at [1112, 404] on select "00 01 02 03 04 05 06 07 08 09 10 11 12 13 14 15 16 17 18 19 20 21 22 23 24 25 2…" at bounding box center [1128, 419] width 33 height 30
type input "06:14"
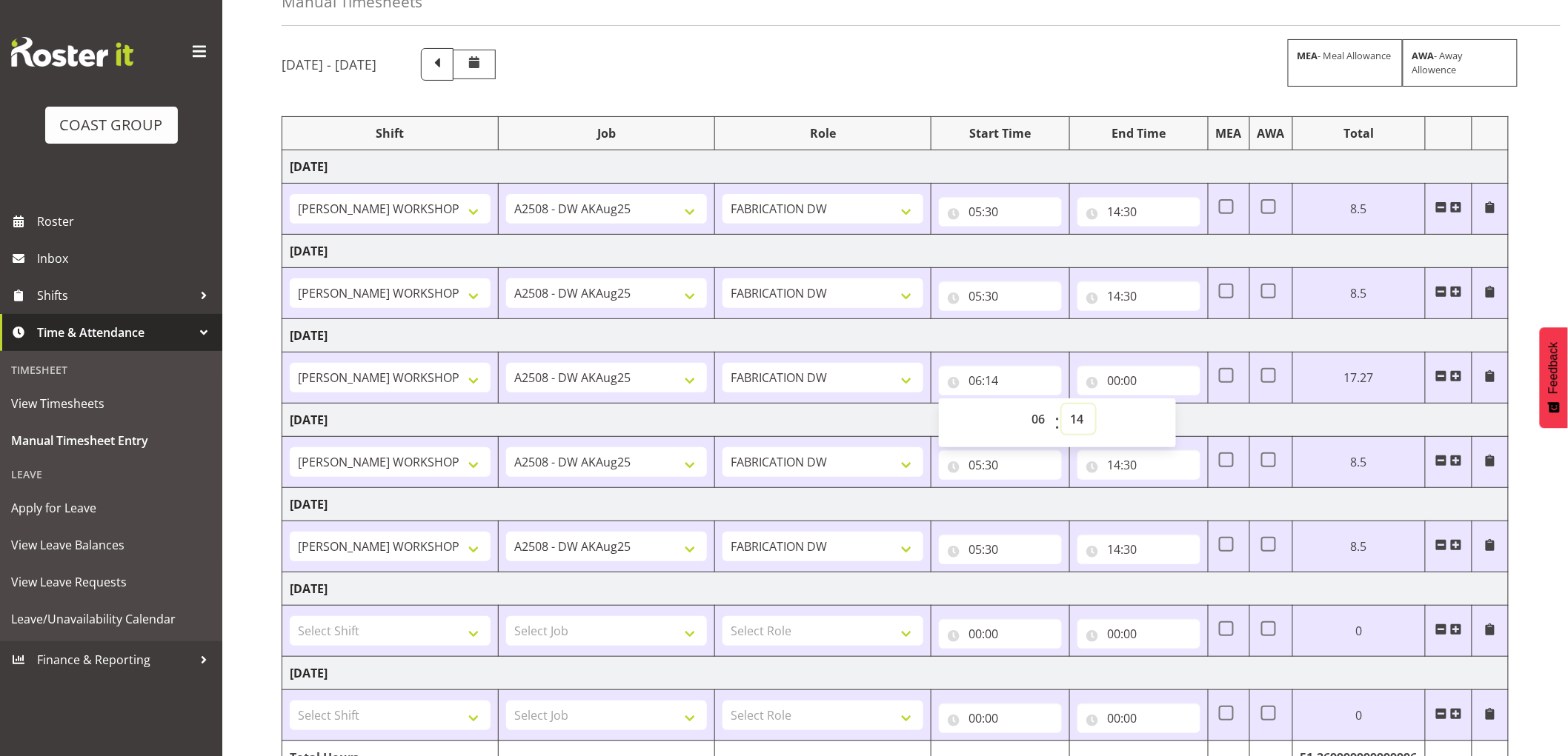
click at [1078, 420] on select "00 01 02 03 04 05 06 07 08 09 10 11 12 13 14 15 16 17 18 19 20 21 22 23 24 25 2…" at bounding box center [1078, 419] width 33 height 30
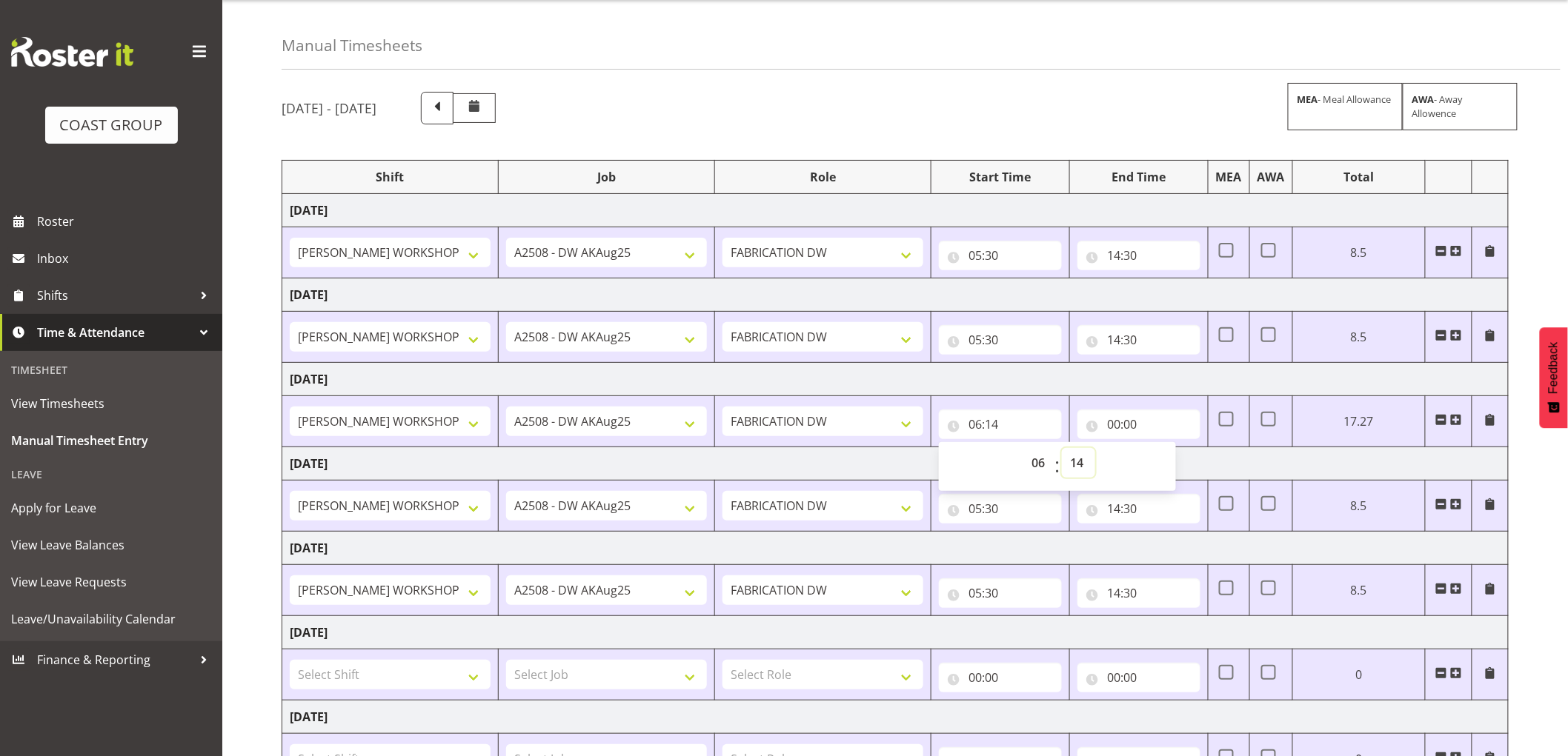
scroll to position [0, 0]
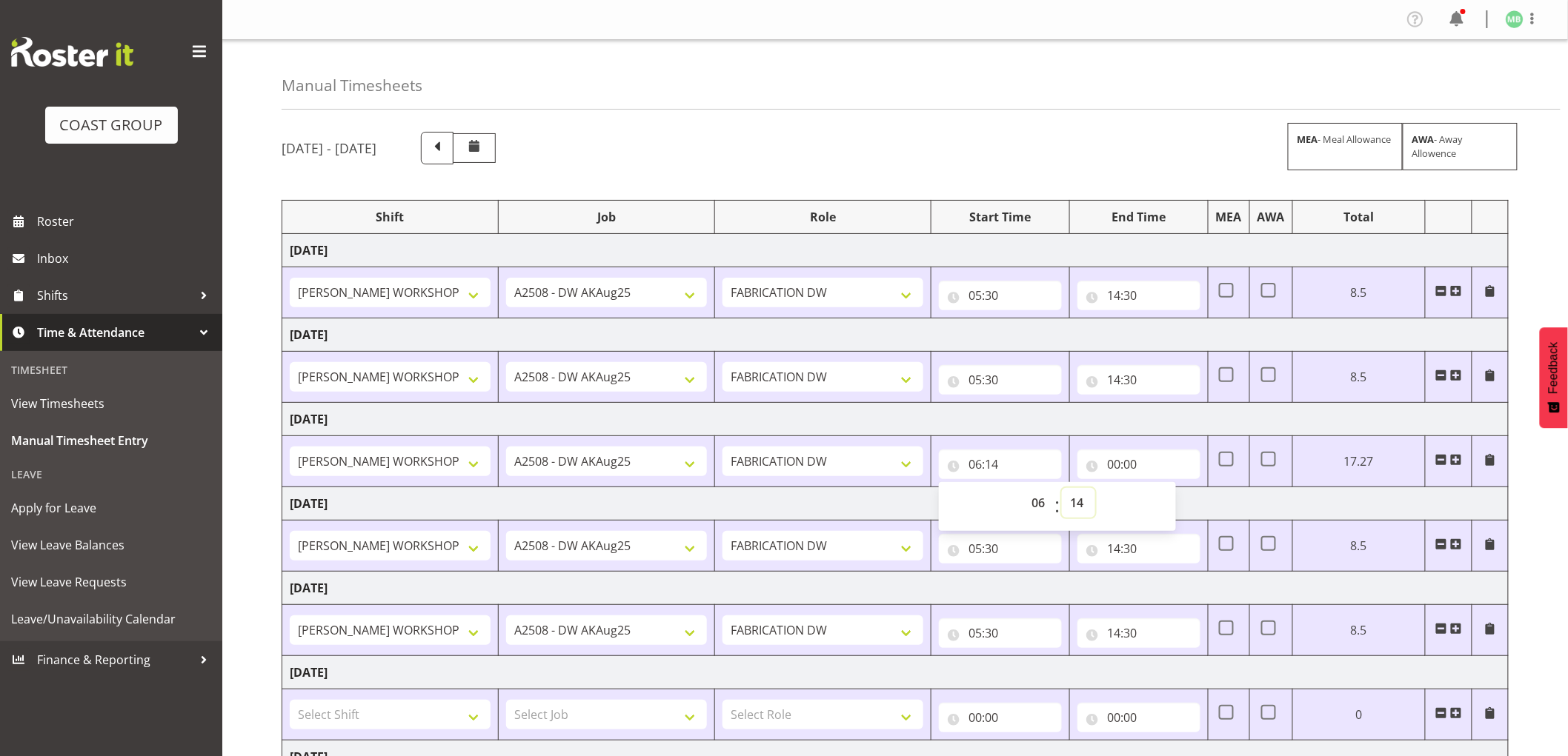
click at [1079, 501] on select "00 01 02 03 04 05 06 07 08 09 10 11 12 13 14 15 16 17 18 19 20 21 22 23 24 25 2…" at bounding box center [1078, 503] width 33 height 30
select select "0"
click at [1095, 488] on select "00 01 02 03 04 05 06 07 08 09 10 11 12 13 14 15 16 17 18 19 20 21 22 23 24 25 2…" at bounding box center [1078, 503] width 33 height 30
type input "06:00"
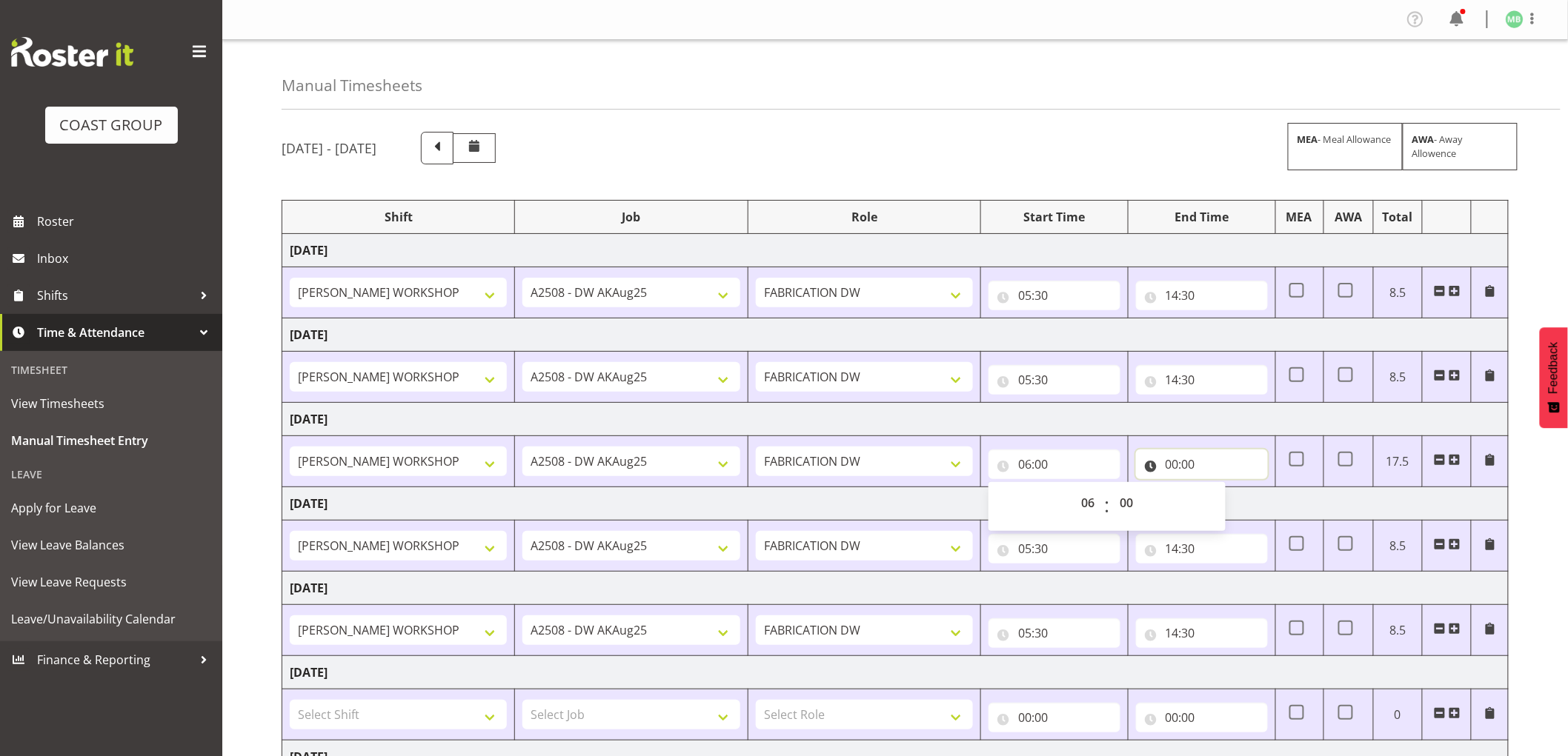
click at [1172, 464] on input "00:00" at bounding box center [1202, 465] width 132 height 30
click at [1236, 503] on select "00 01 02 03 04 05 06 07 08 09 10 11 12 13 14 15 16 17 18 19 20 21 22 23" at bounding box center [1236, 503] width 33 height 30
select select "14"
click at [1220, 488] on select "00 01 02 03 04 05 06 07 08 09 10 11 12 13 14 15 16 17 18 19 20 21 22 23" at bounding box center [1236, 503] width 33 height 30
type input "14:00"
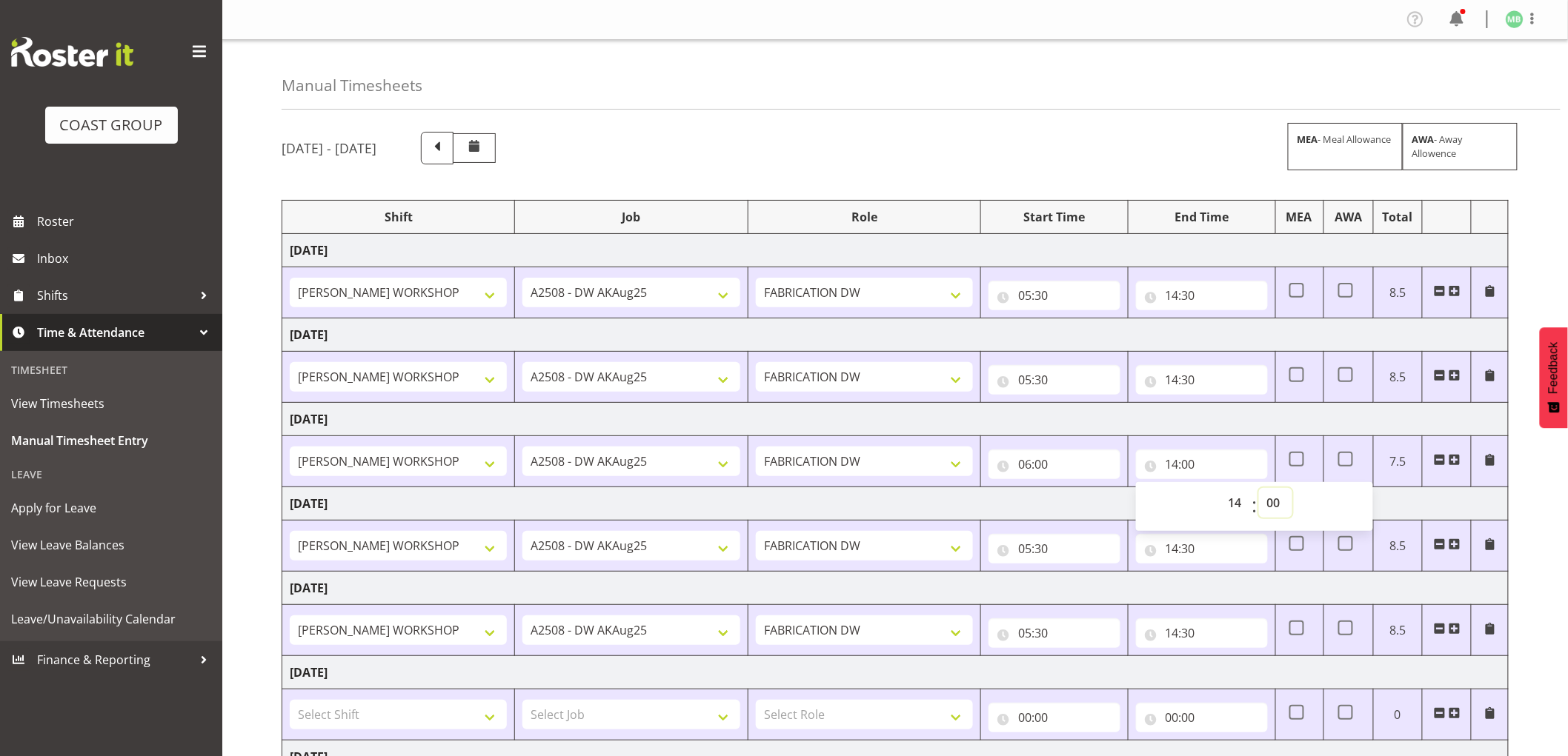
click at [1278, 500] on select "00 01 02 03 04 05 06 07 08 09 10 11 12 13 14 15 16 17 18 19 20 21 22 23 24 25 2…" at bounding box center [1275, 503] width 33 height 30
select select "30"
click at [1259, 488] on select "00 01 02 03 04 05 06 07 08 09 10 11 12 13 14 15 16 17 18 19 20 21 22 23 24 25 2…" at bounding box center [1275, 503] width 33 height 30
type input "14:30"
click at [1523, 541] on div "[DATE] - [DATE] MEA - Meal Allowance AWA - Away Allowence Shift Job Role Start …" at bounding box center [925, 514] width 1286 height 787
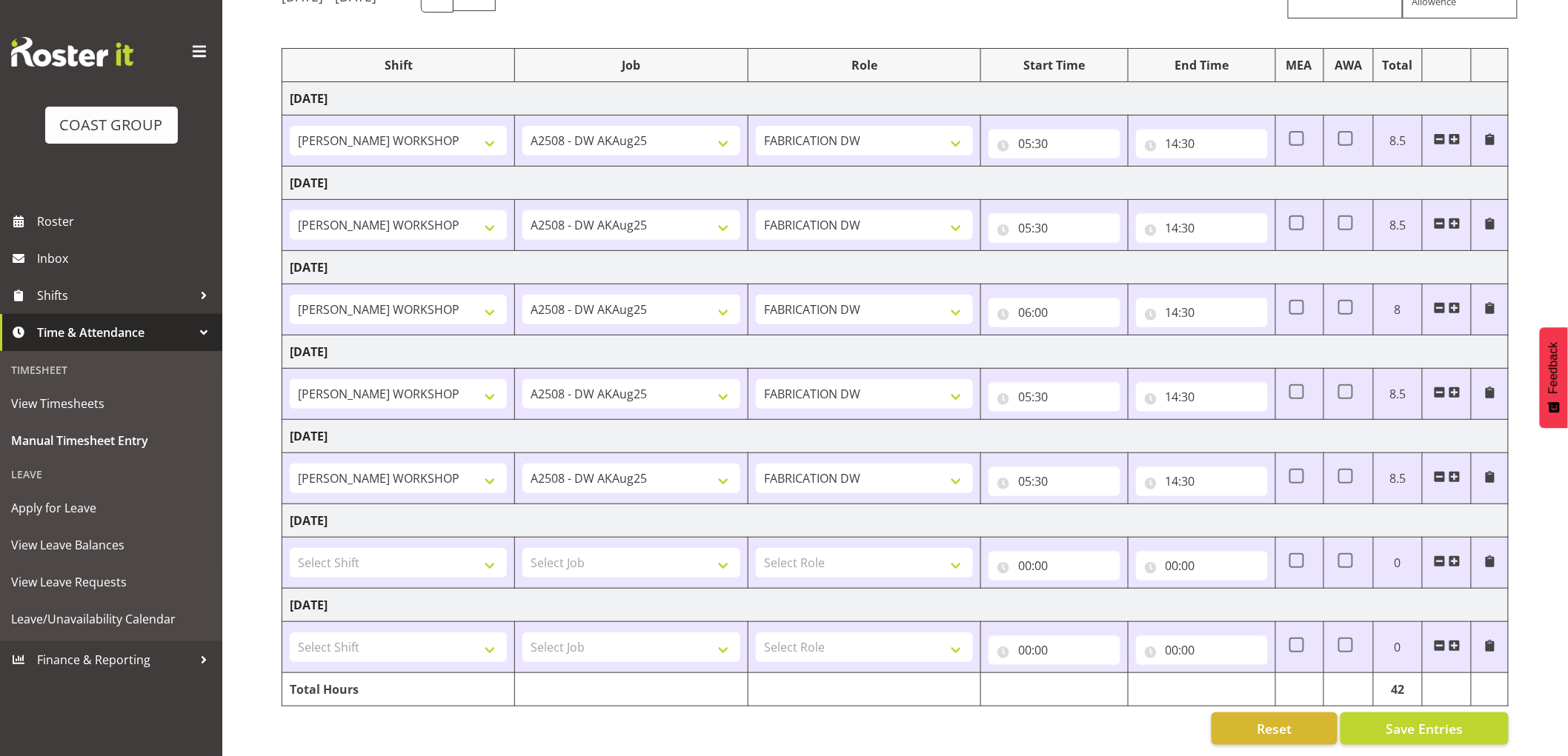
scroll to position [166, 0]
click at [1420, 719] on span "Save Entries" at bounding box center [1424, 728] width 77 height 19
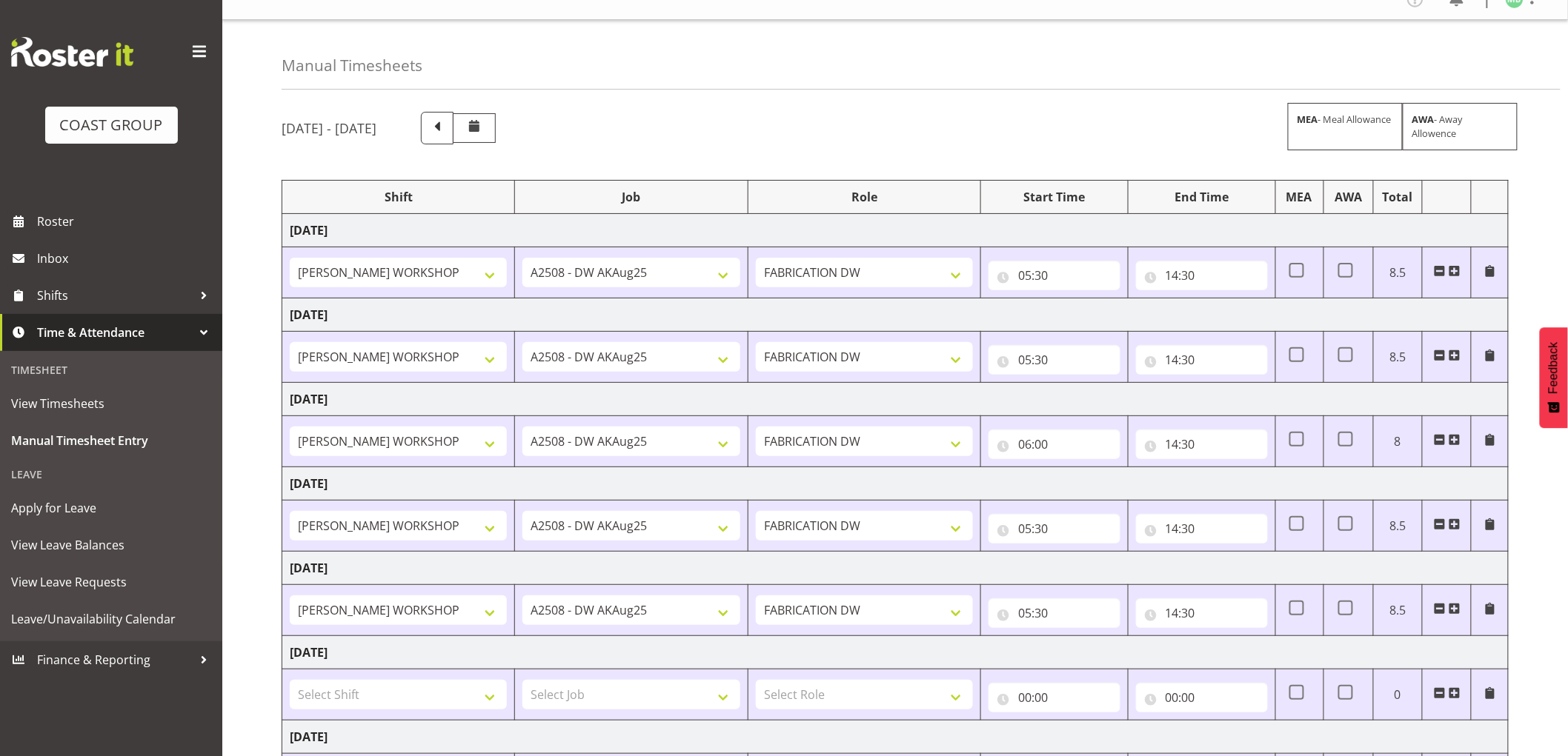
scroll to position [0, 0]
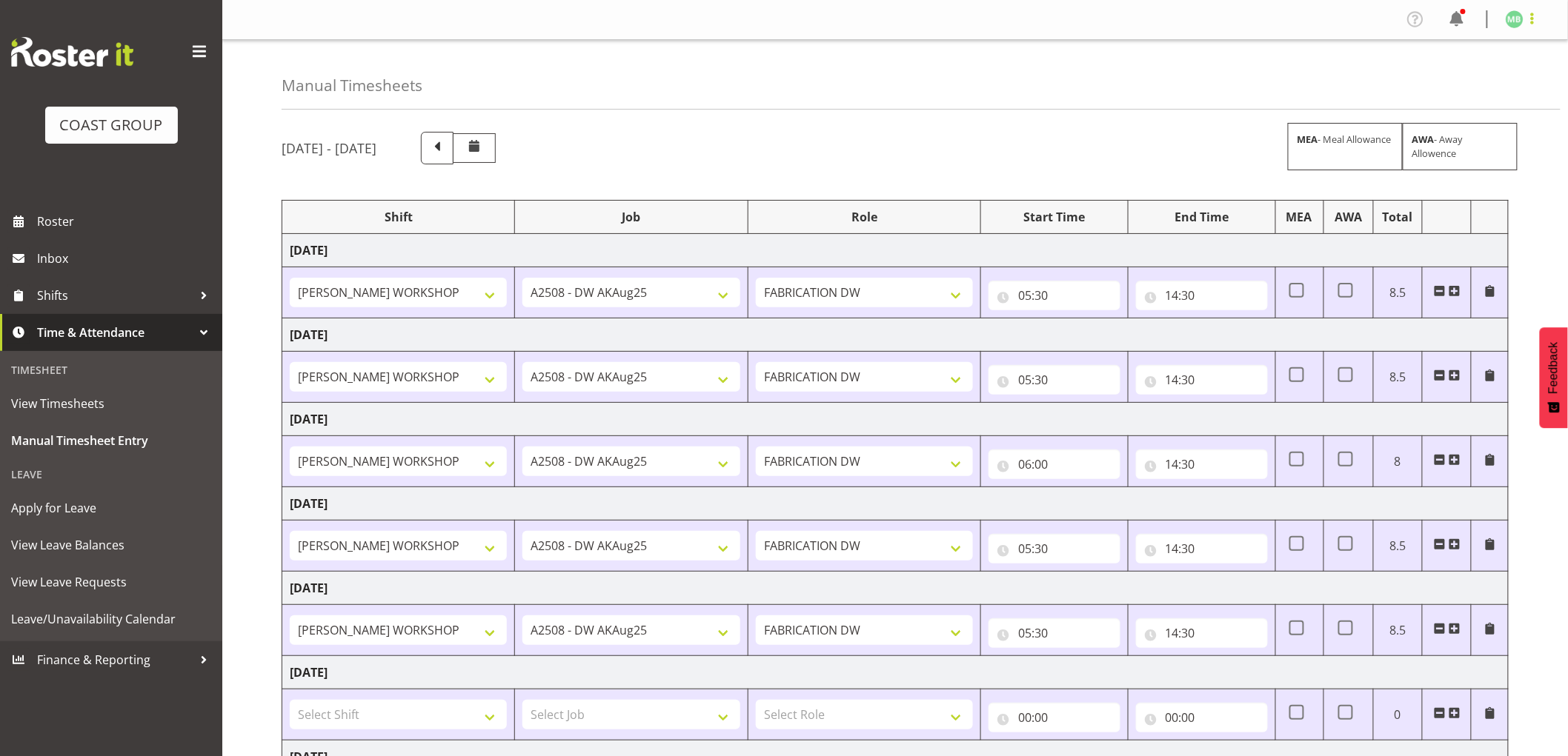
click at [1533, 17] on span at bounding box center [1532, 18] width 18 height 18
click at [1457, 77] on link "Log Out" at bounding box center [1470, 78] width 142 height 27
